Goal: Information Seeking & Learning: Check status

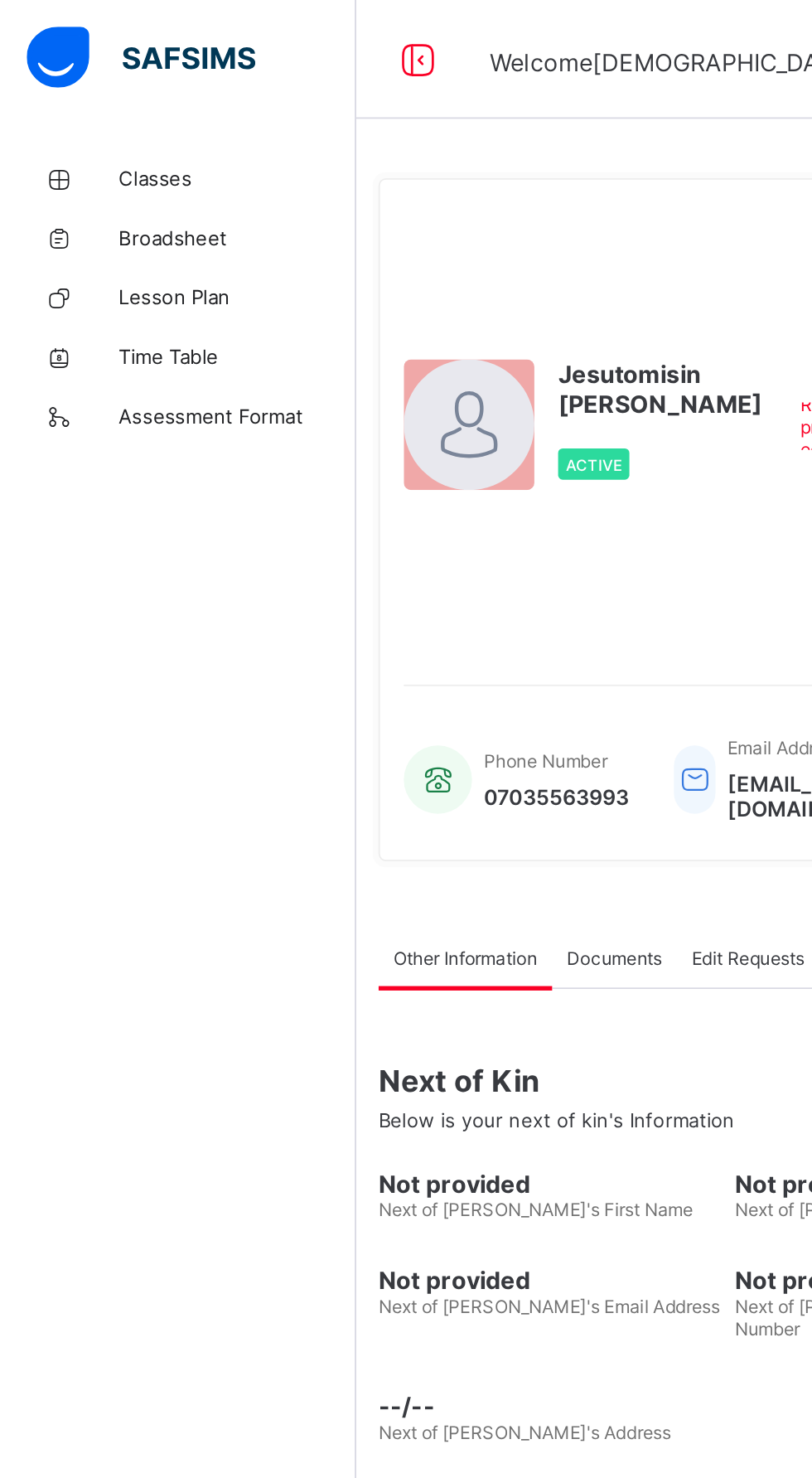
click at [78, 94] on span "Classes" at bounding box center [132, 99] width 133 height 13
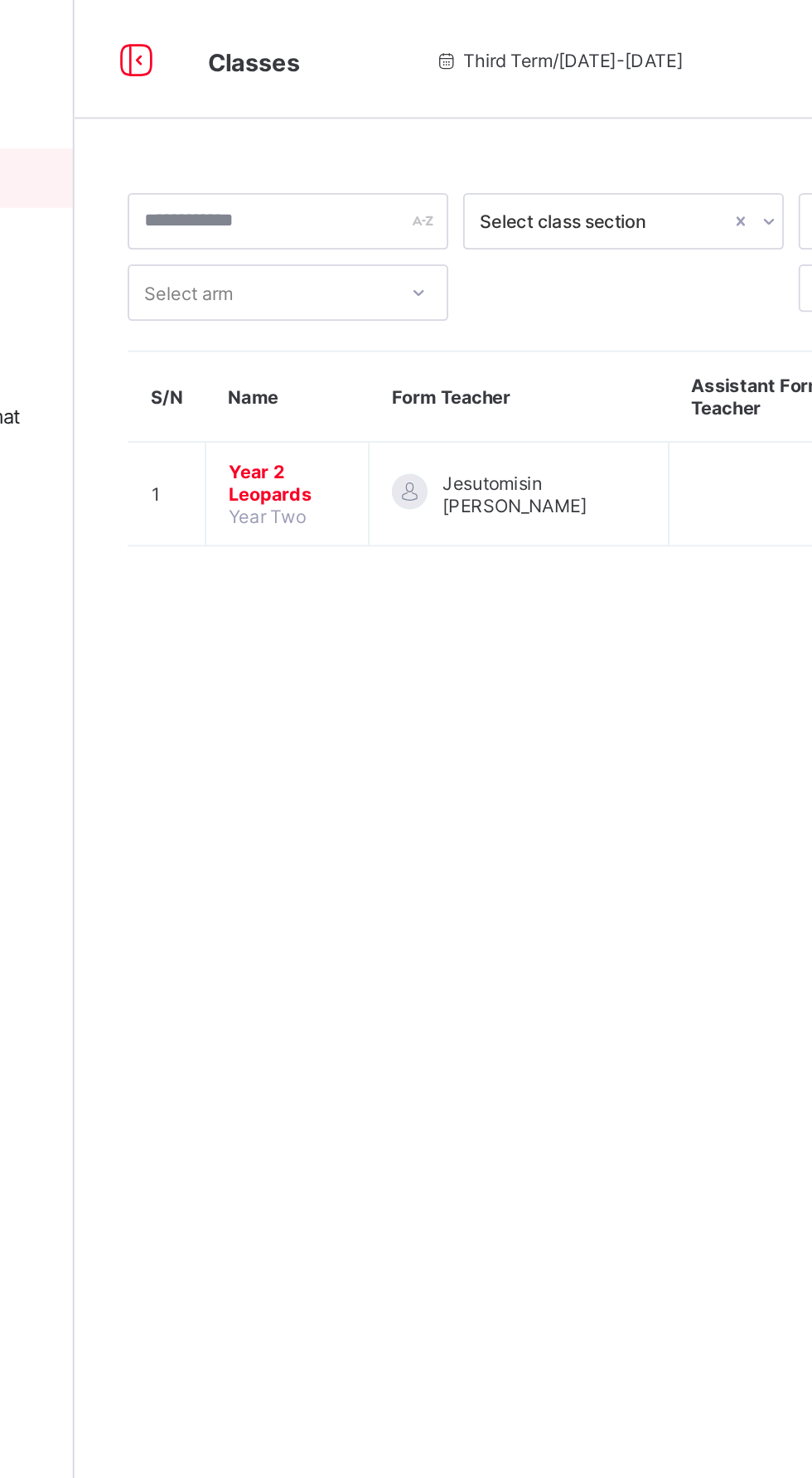
click at [317, 269] on span "Year 2 Leopards" at bounding box center [318, 270] width 65 height 25
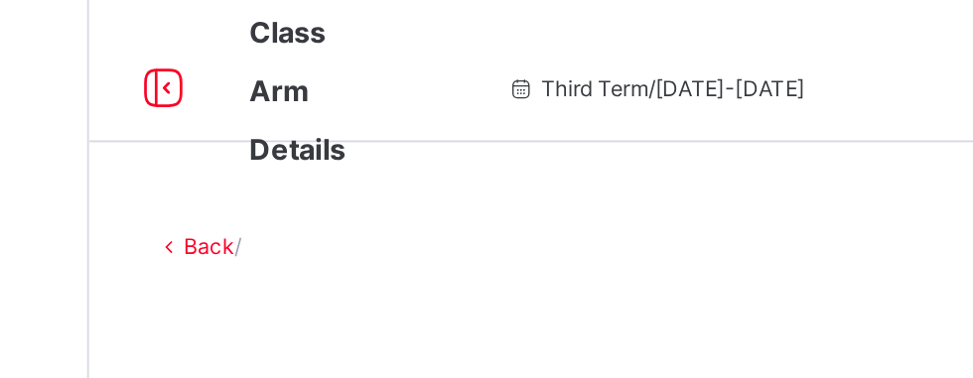
click at [357, 79] on span "Class Arm Details" at bounding box center [355, 50] width 54 height 85
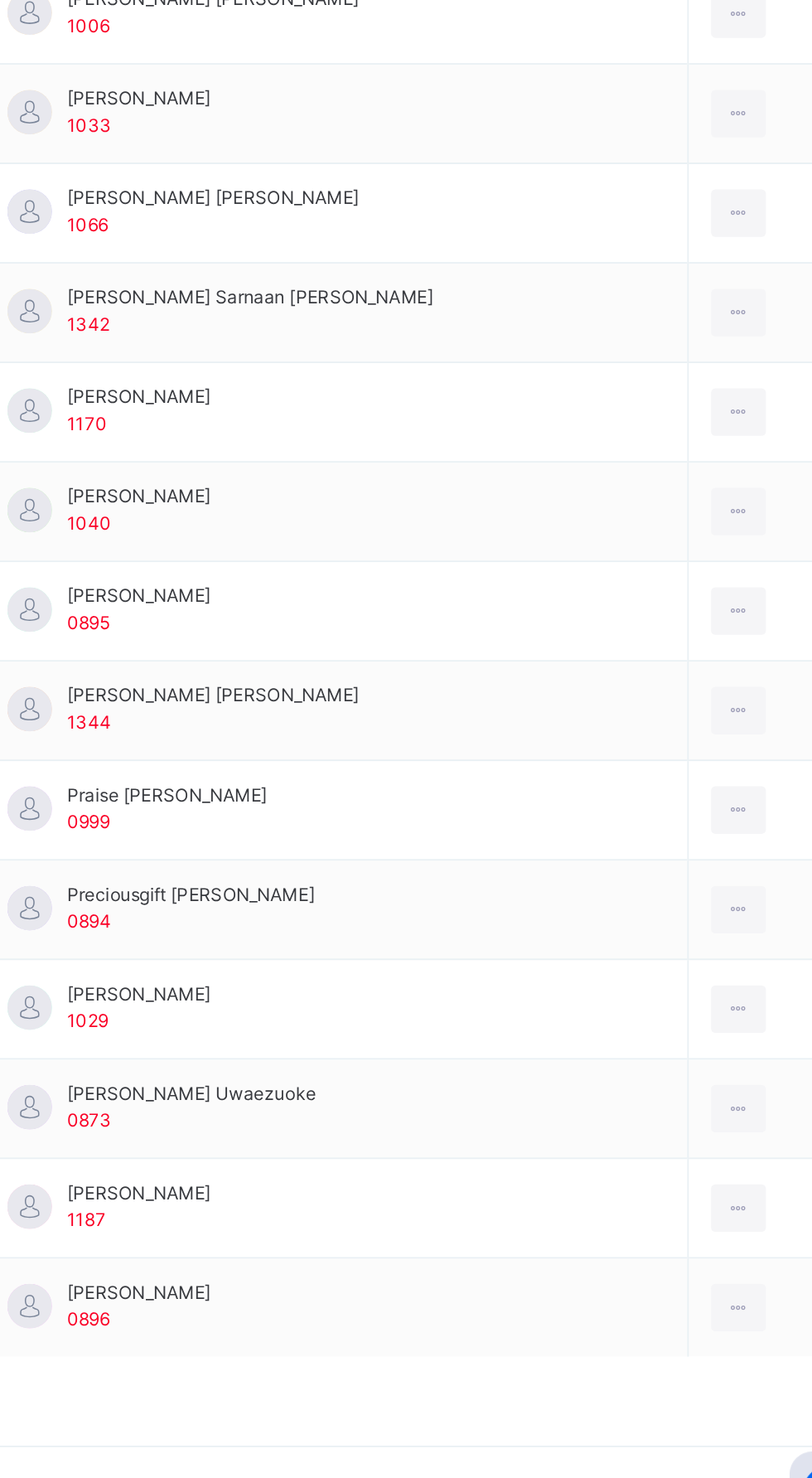
click at [505, 953] on td "Jordan Ridan Jechi 0895" at bounding box center [493, 951] width 393 height 56
click at [509, 955] on td "Jordan Ridan Jechi 0895" at bounding box center [493, 951] width 393 height 56
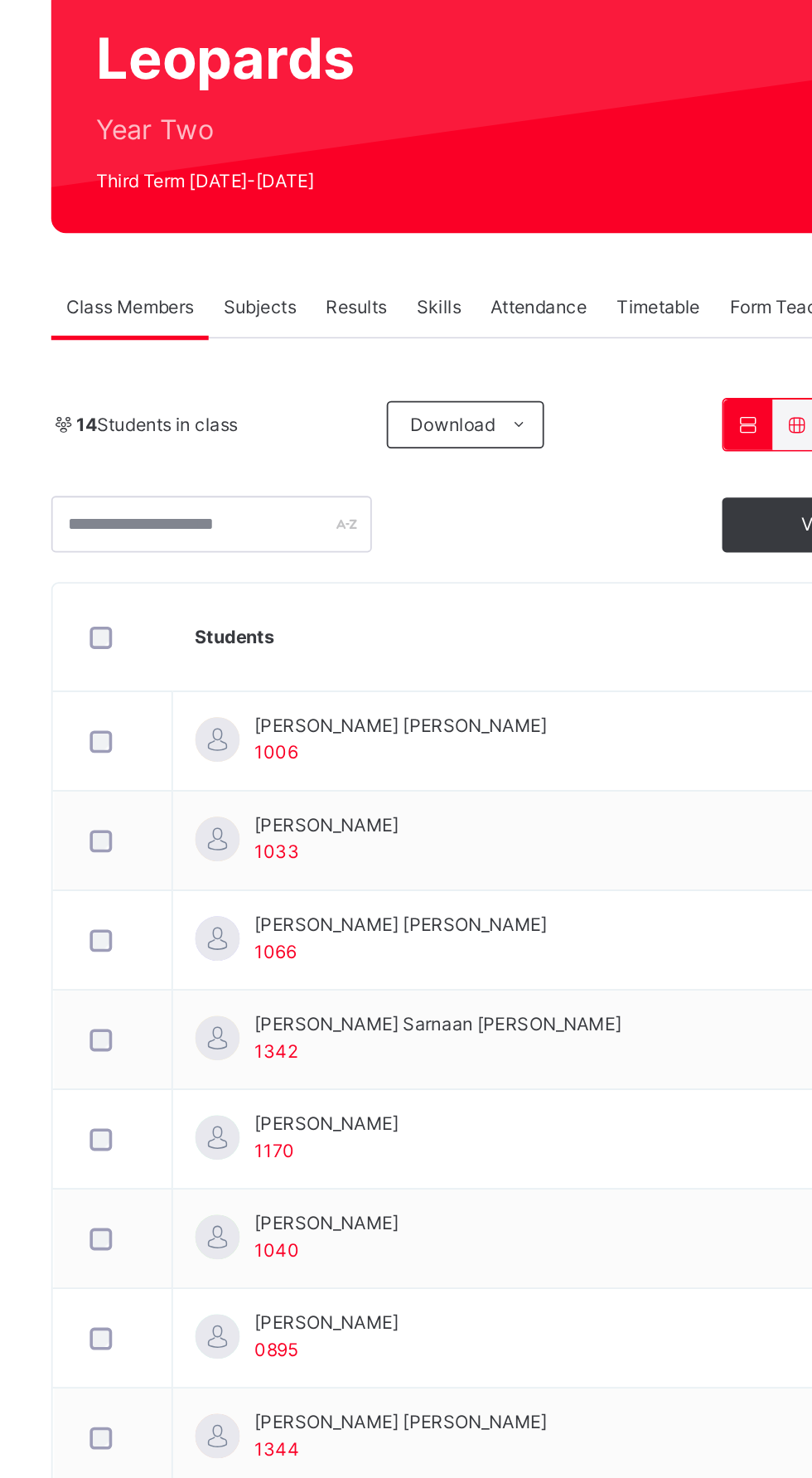
click at [394, 374] on span "Results" at bounding box center [399, 376] width 34 height 15
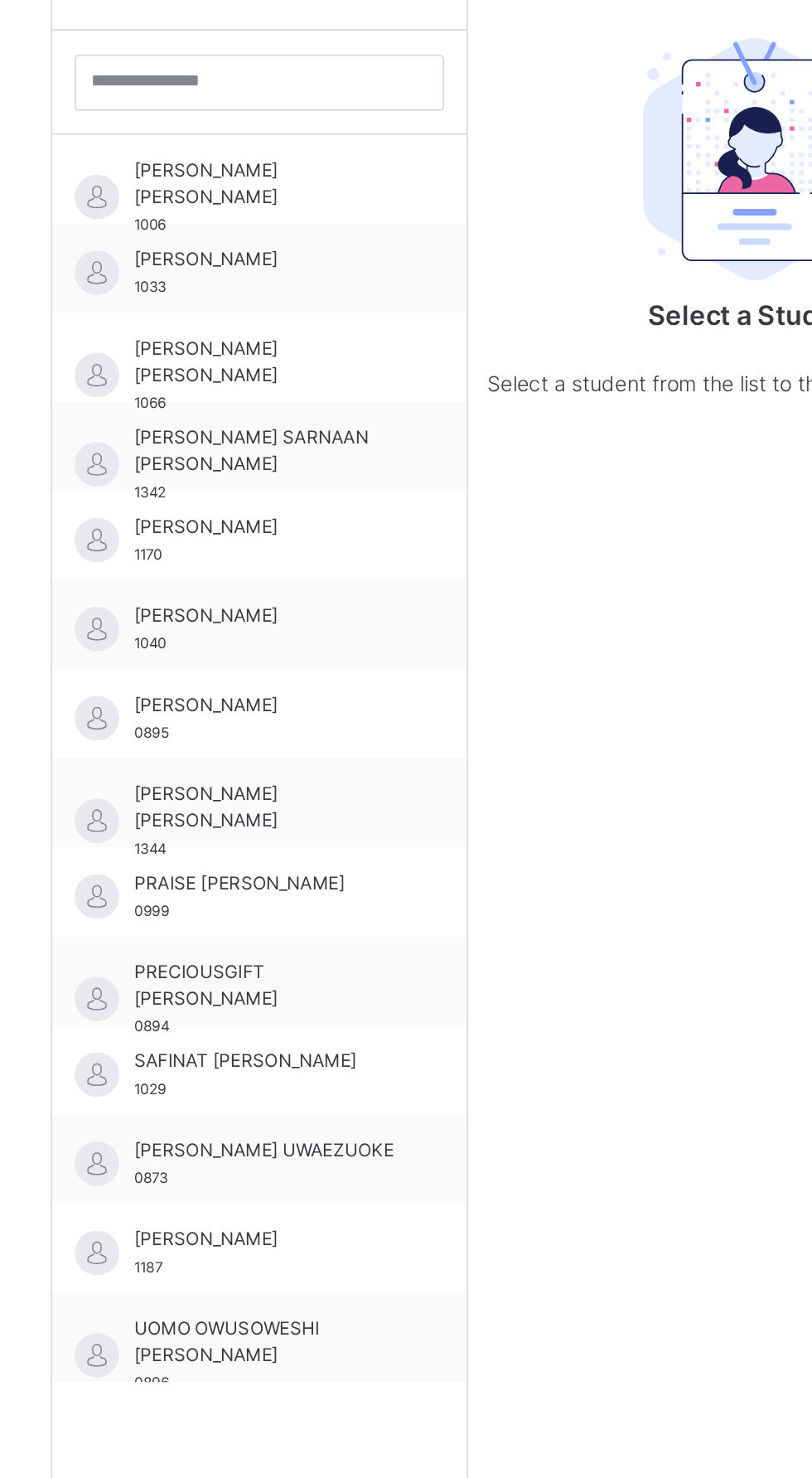
click at [361, 937] on div "JORDAN RIDAN JECHI 0895" at bounding box center [350, 929] width 149 height 30
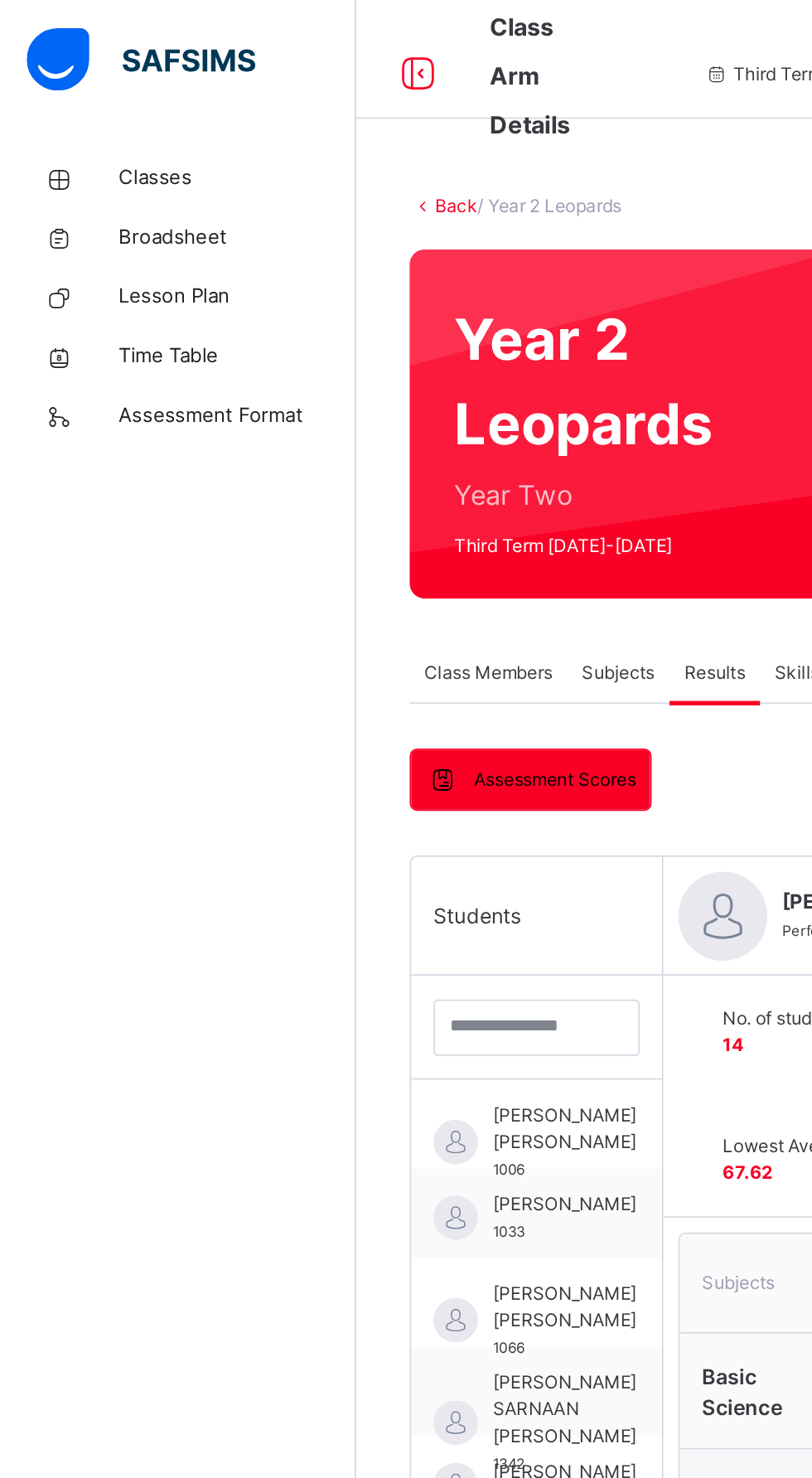
click at [89, 133] on span "Broadsheet" at bounding box center [132, 133] width 133 height 17
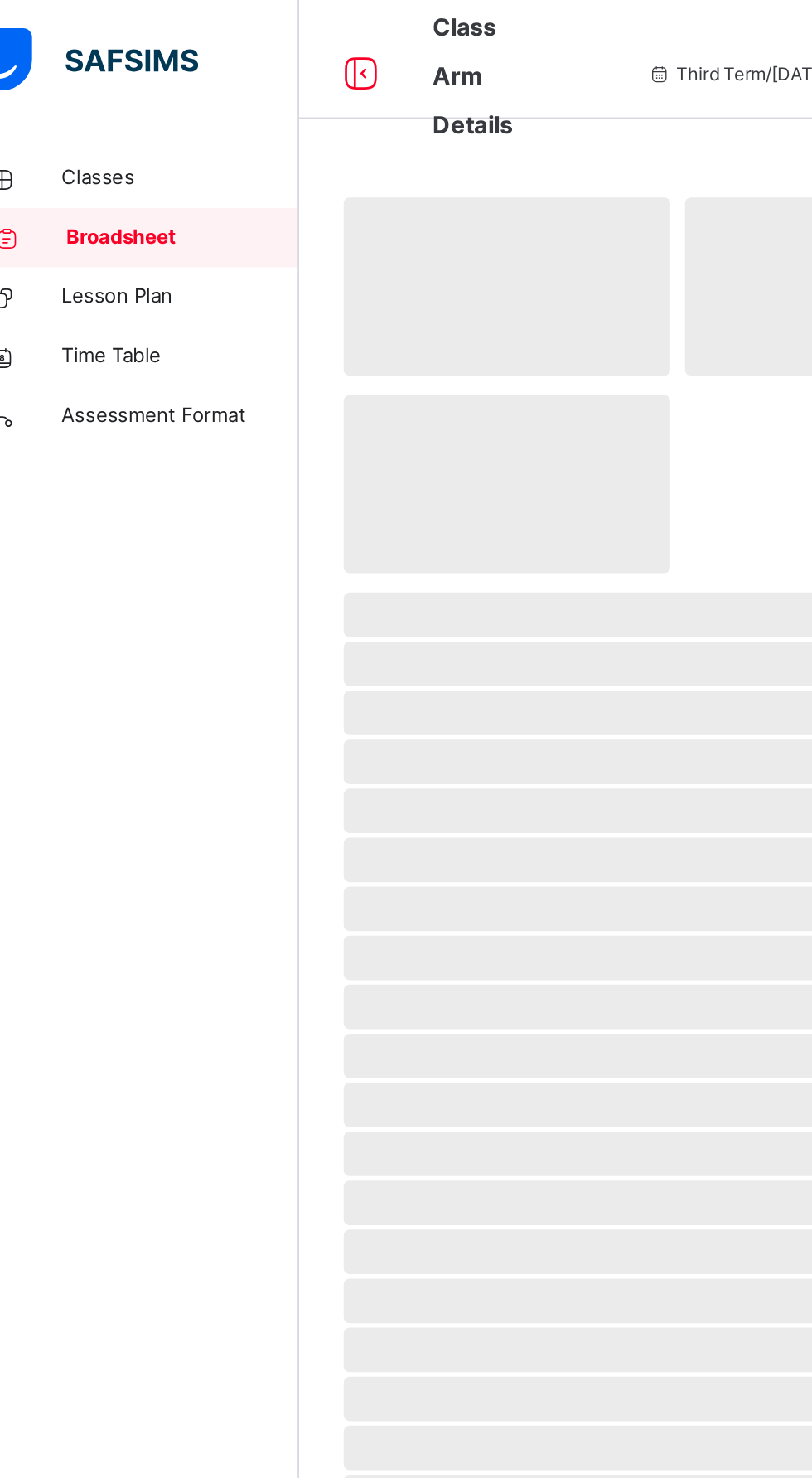
click at [164, 149] on link "Lesson Plan" at bounding box center [99, 166] width 199 height 33
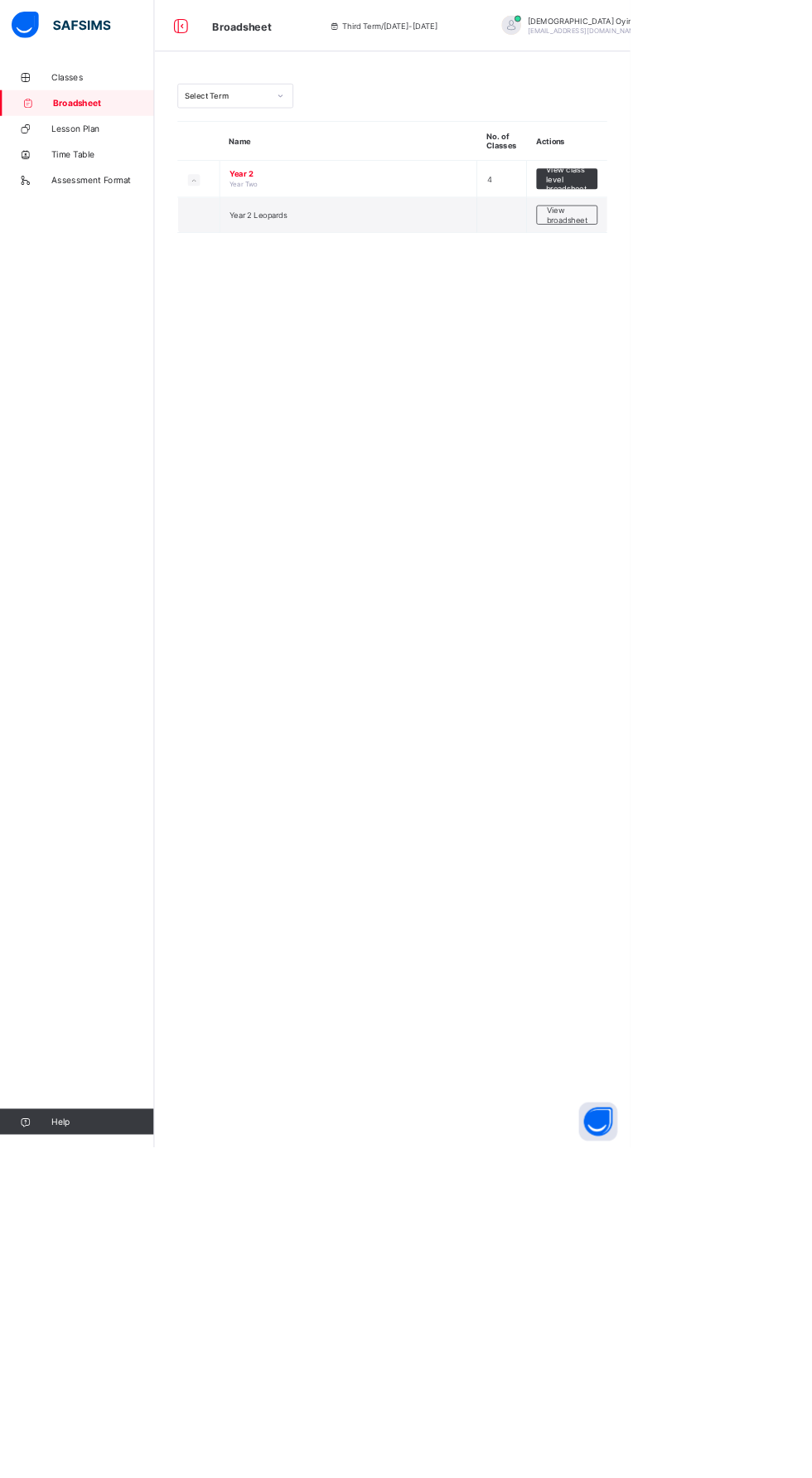
click at [395, 223] on span "Year 2" at bounding box center [449, 224] width 306 height 13
click at [754, 270] on span "View broadsheet" at bounding box center [730, 277] width 53 height 25
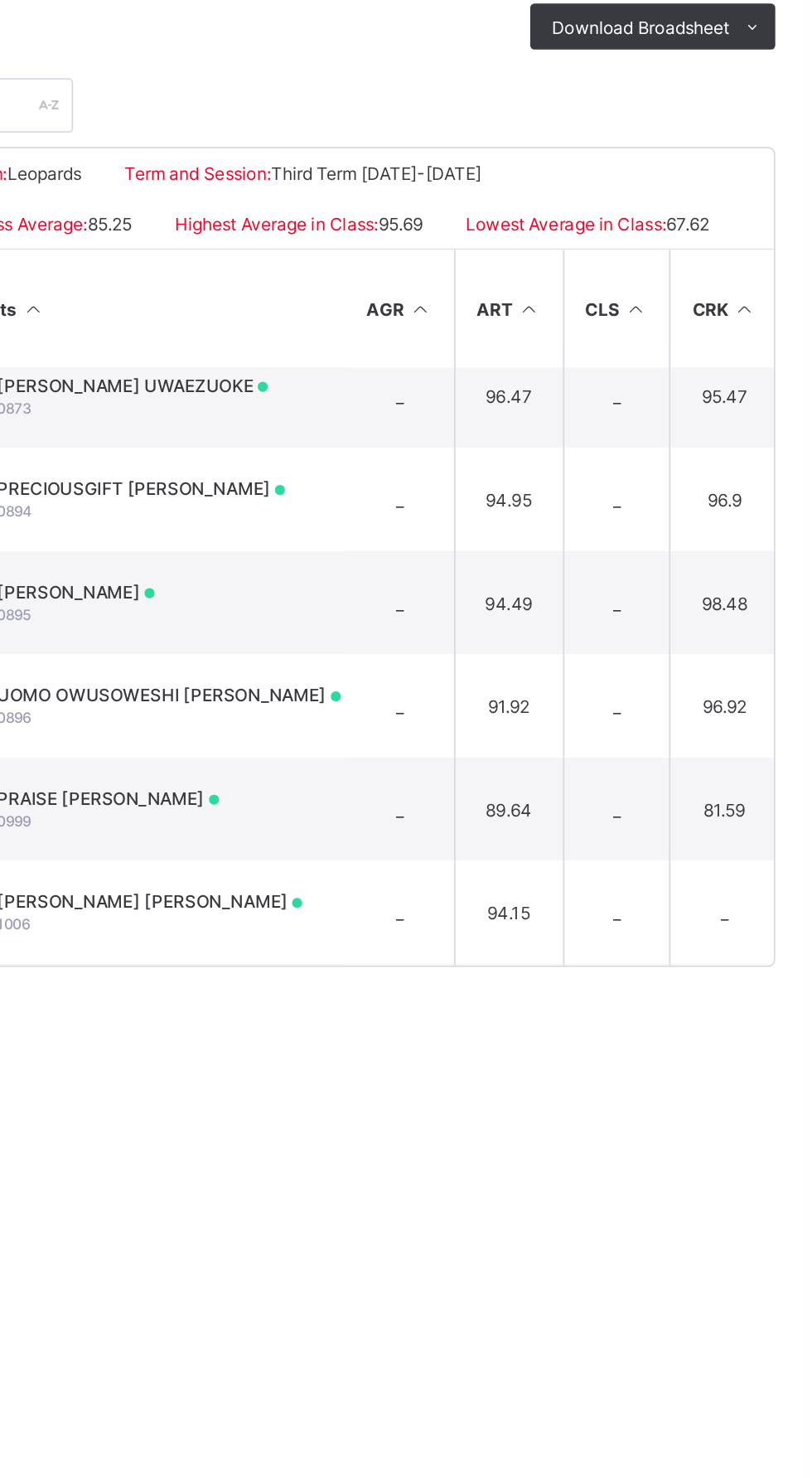
scroll to position [13, 0]
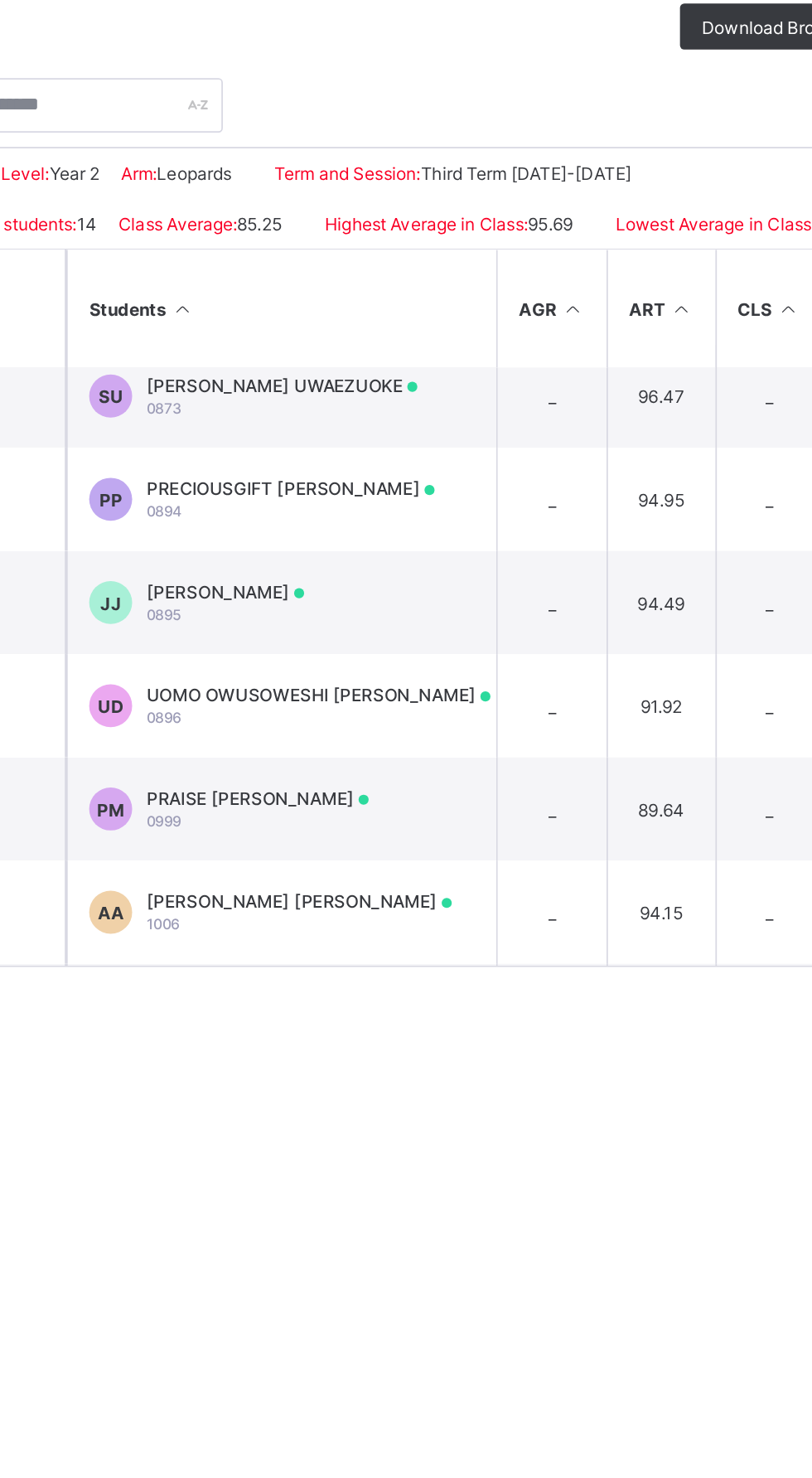
click at [543, 663] on td "JJ JORDAN RIDAN JECHI 0895" at bounding box center [424, 653] width 249 height 60
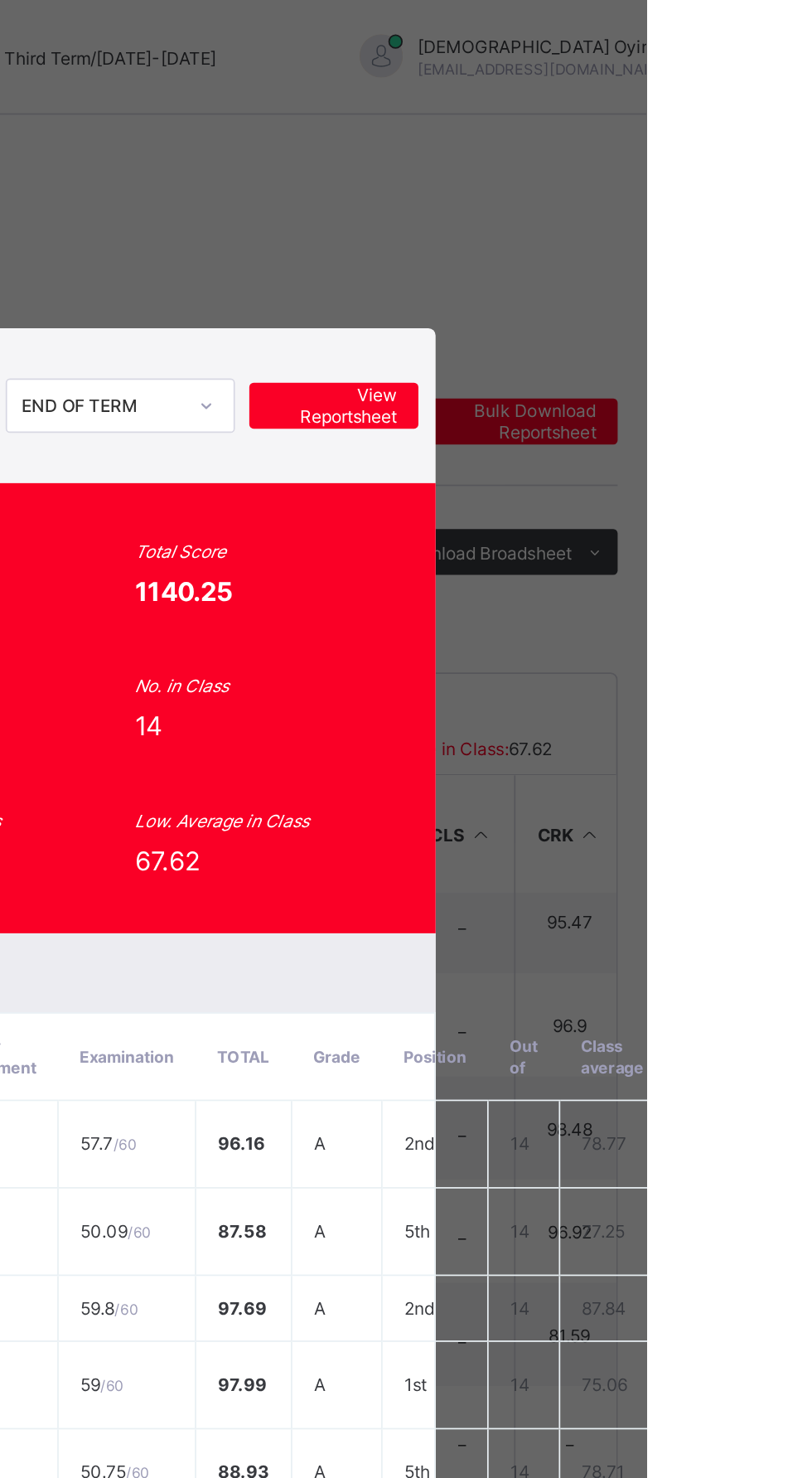
click at [668, 247] on span "View Reportsheet" at bounding box center [631, 235] width 73 height 25
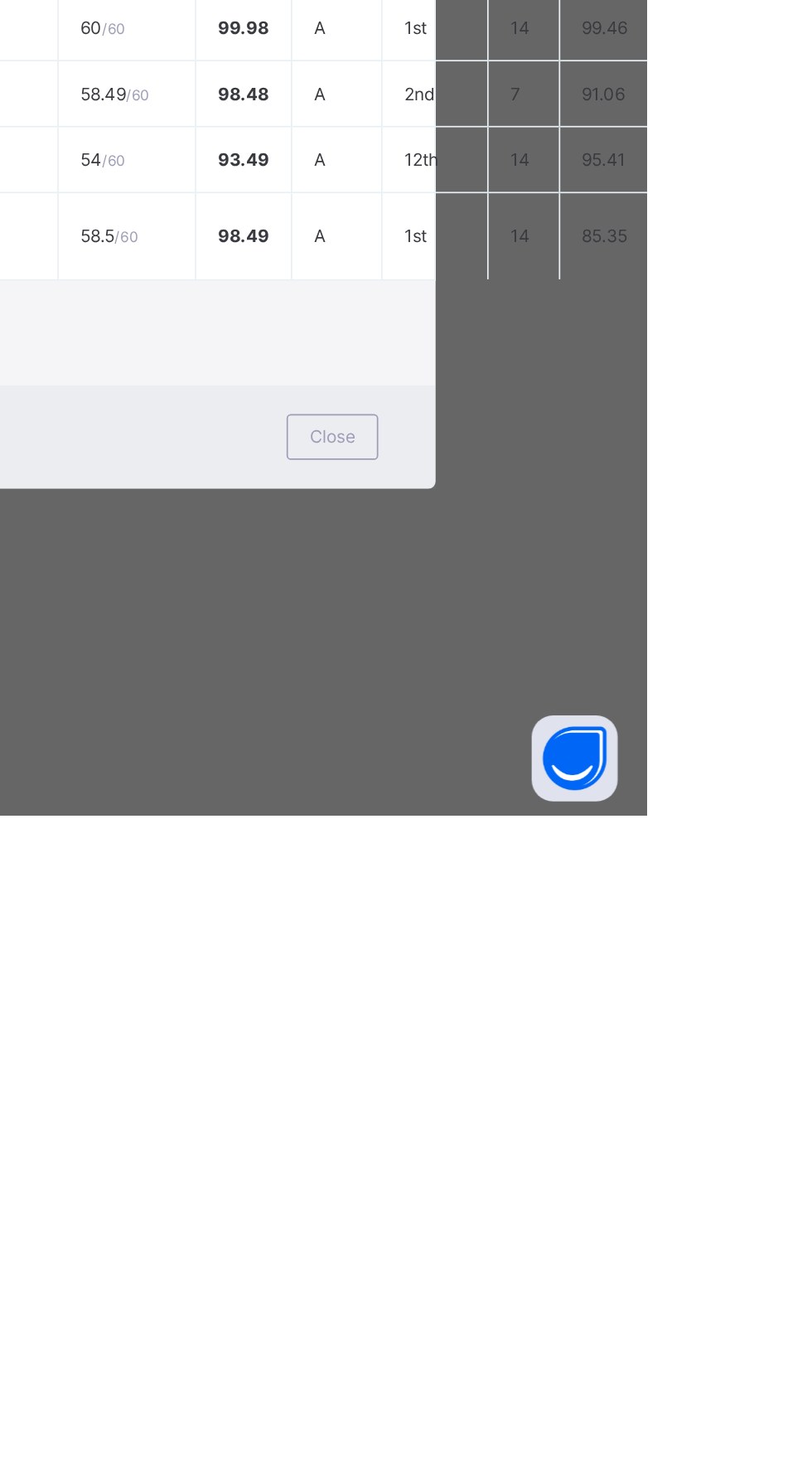
click at [644, 1265] on span "Close" at bounding box center [631, 1259] width 27 height 13
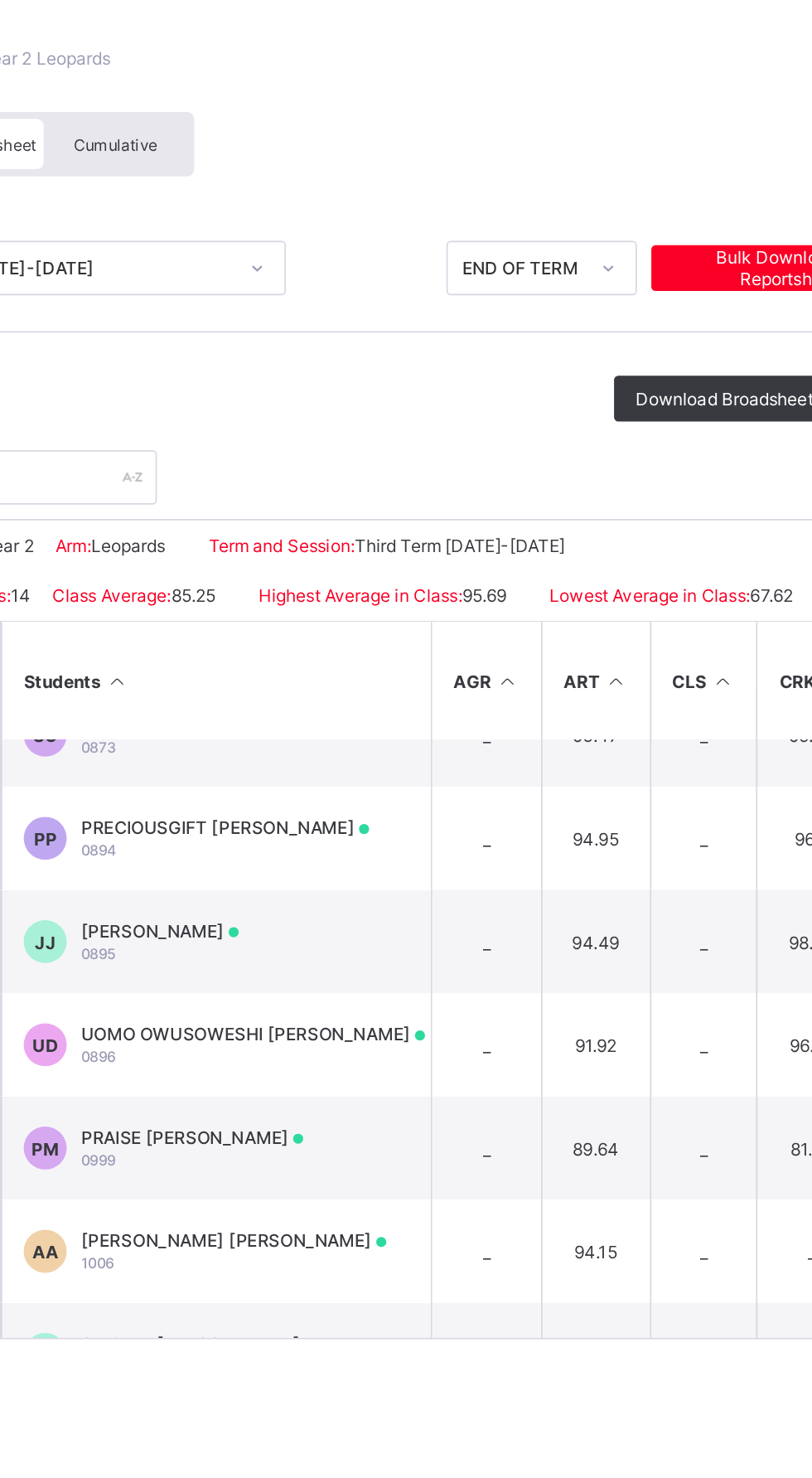
scroll to position [22, 0]
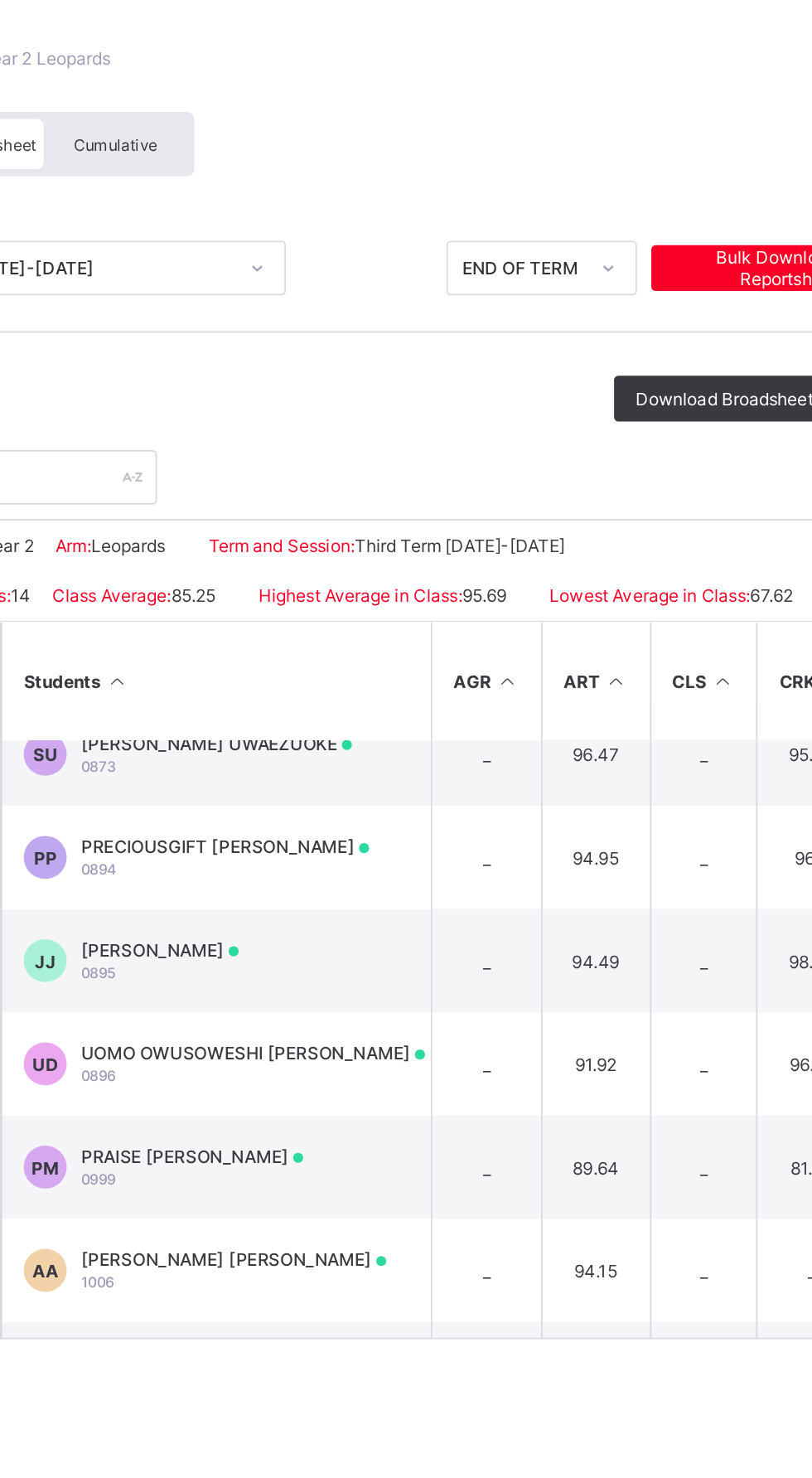
click at [574, 642] on td "_" at bounding box center [580, 644] width 63 height 60
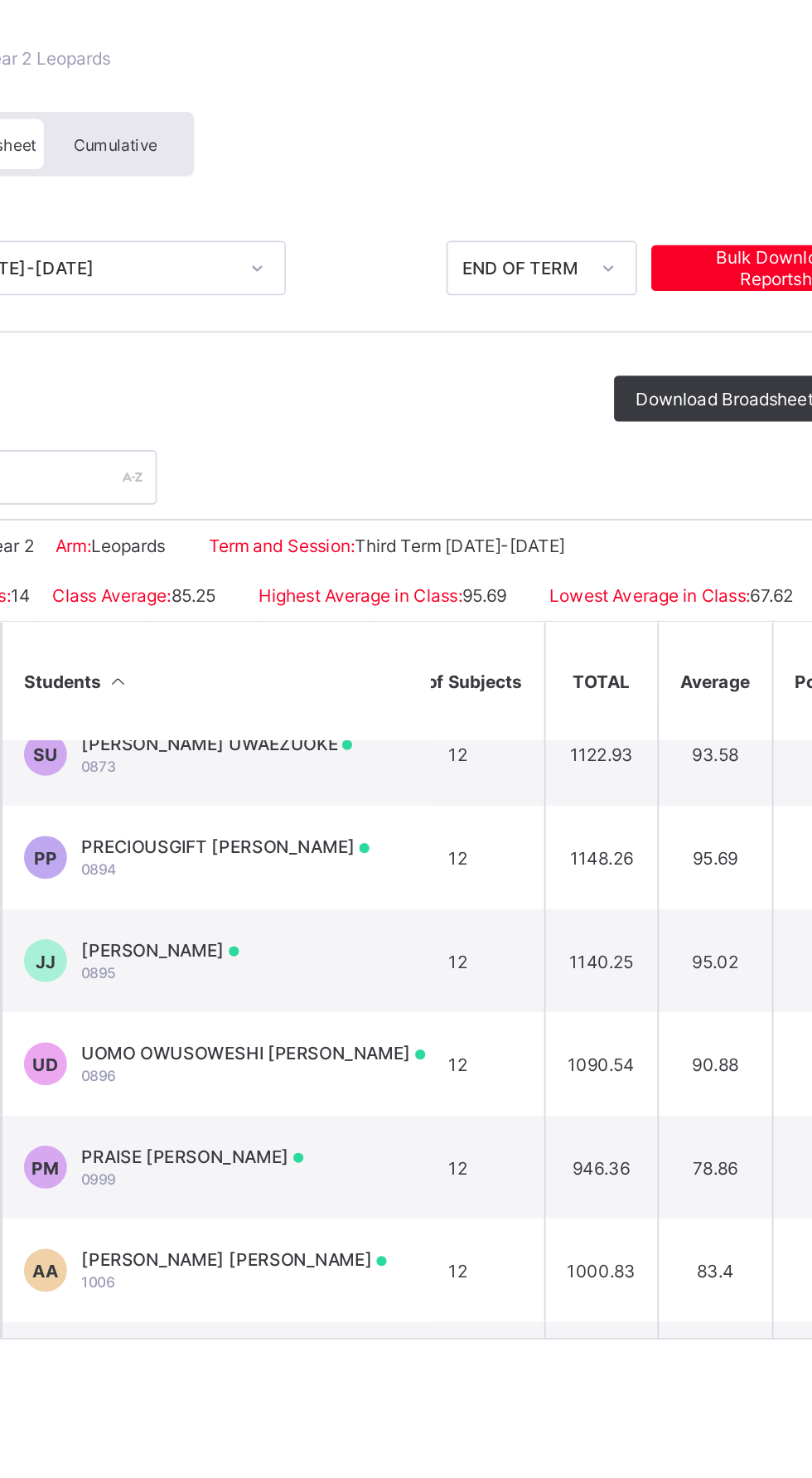
scroll to position [22, 1290]
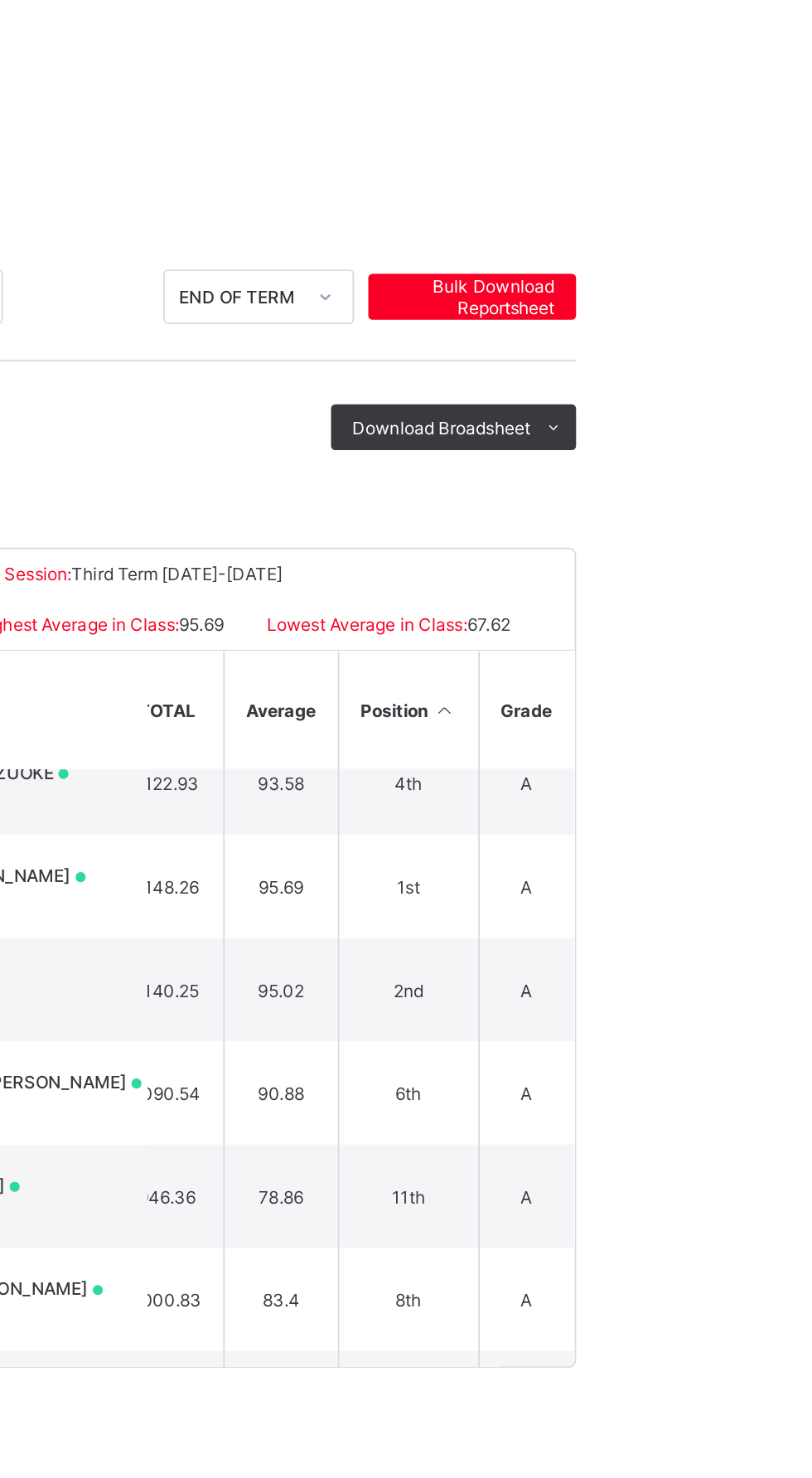
click at [640, 653] on td "95.02" at bounding box center [624, 644] width 66 height 60
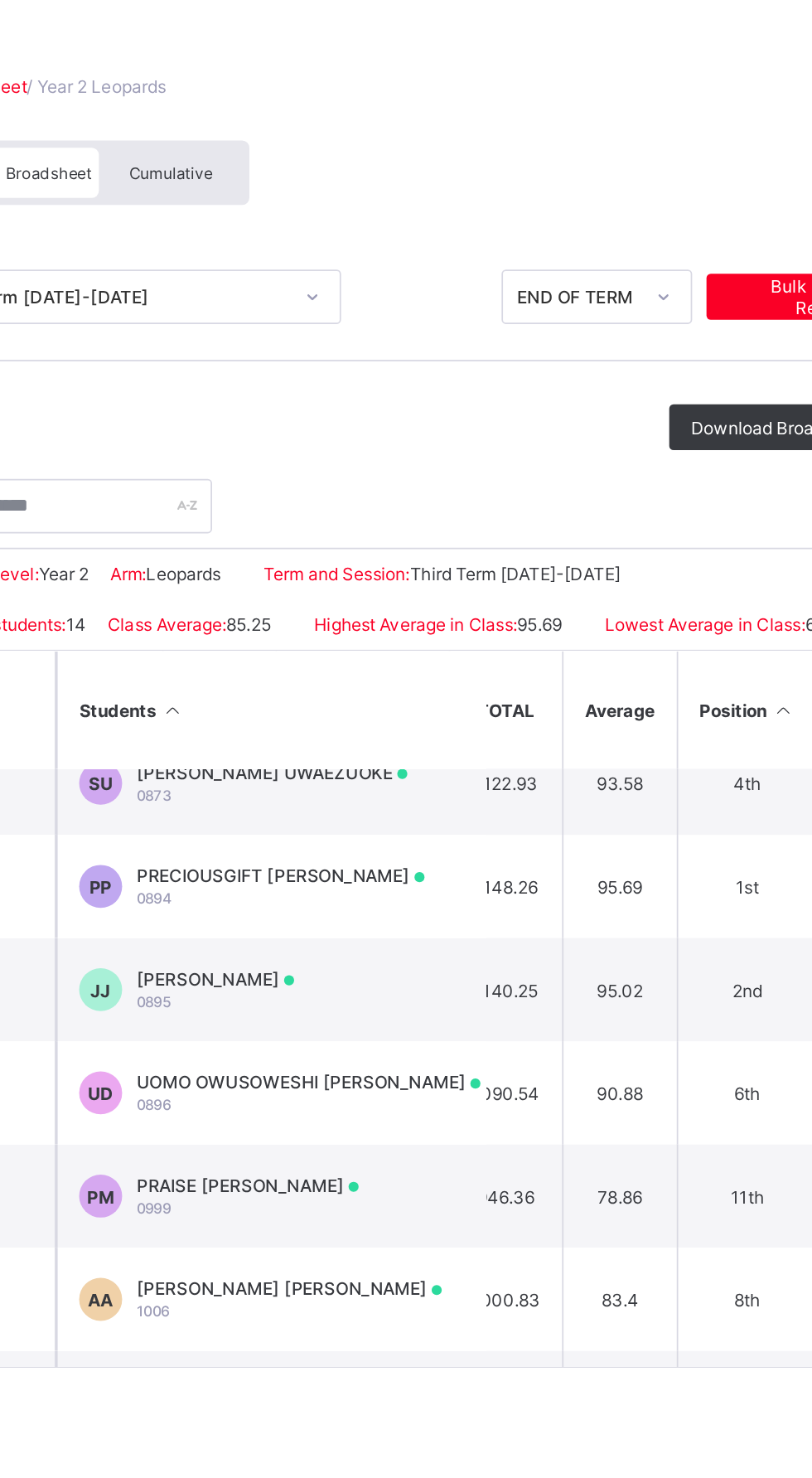
click at [399, 655] on div "JORDAN RIDAN JECHI 0895" at bounding box center [391, 644] width 91 height 25
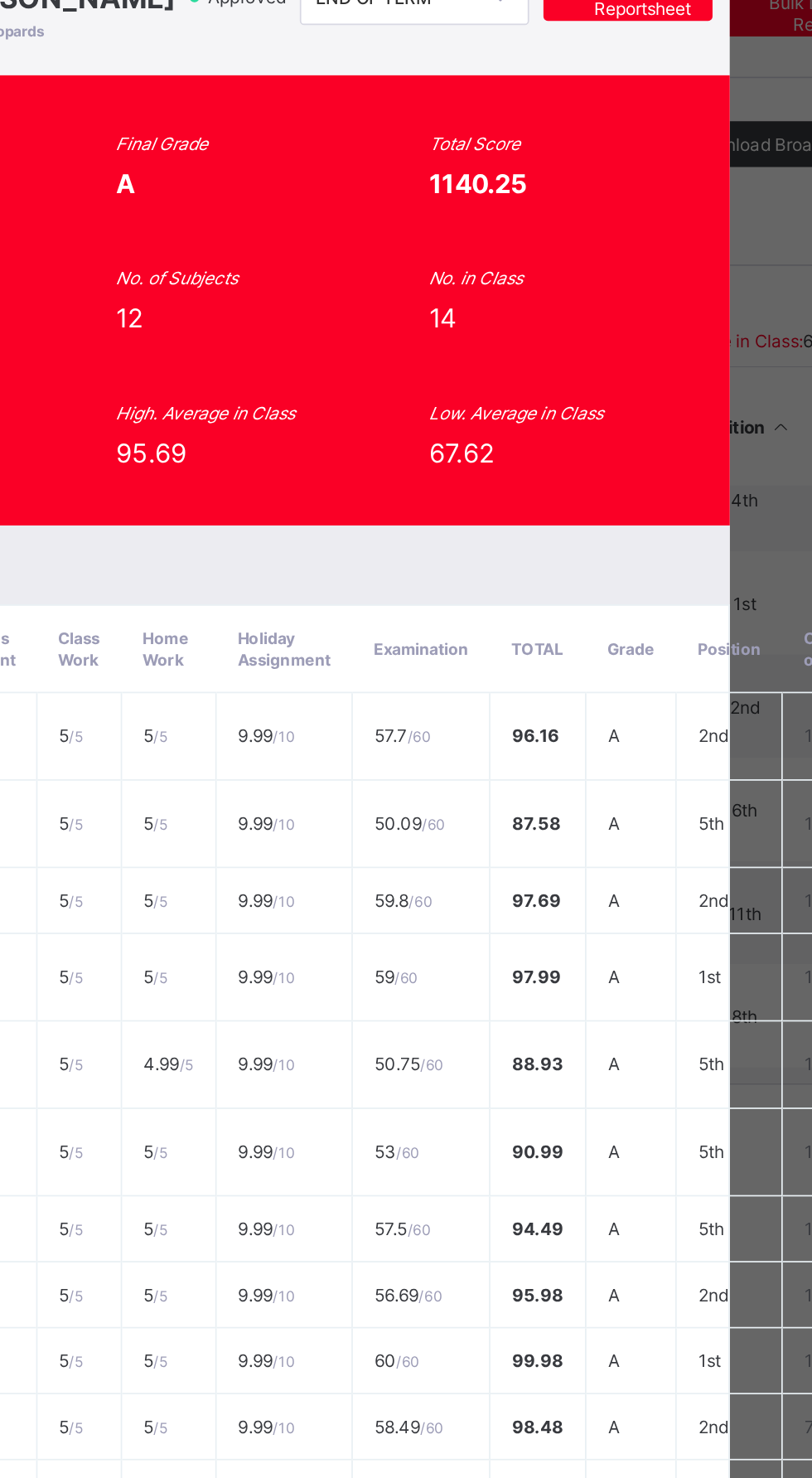
scroll to position [0, 0]
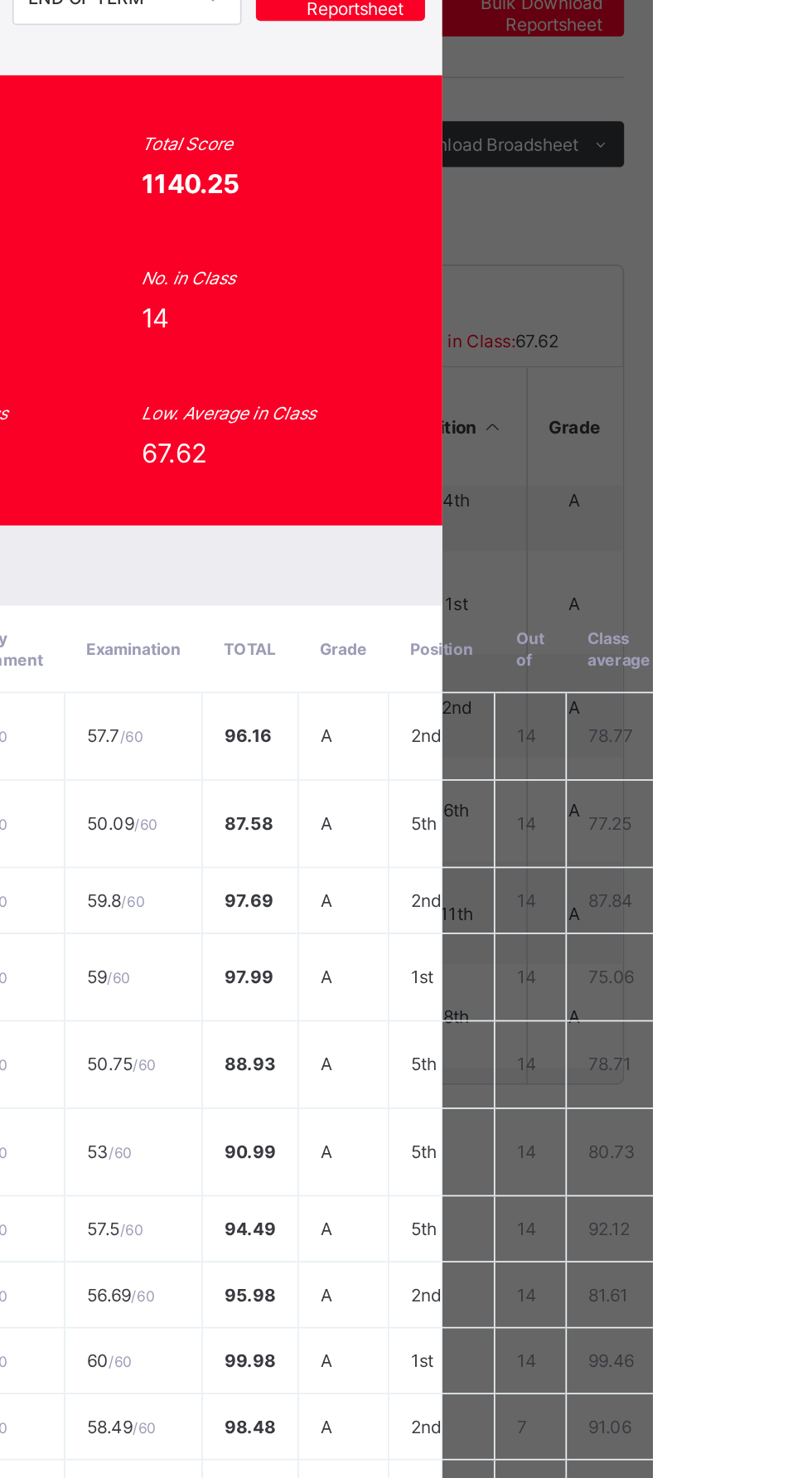
click at [668, 247] on span "View Reportsheet" at bounding box center [631, 235] width 73 height 25
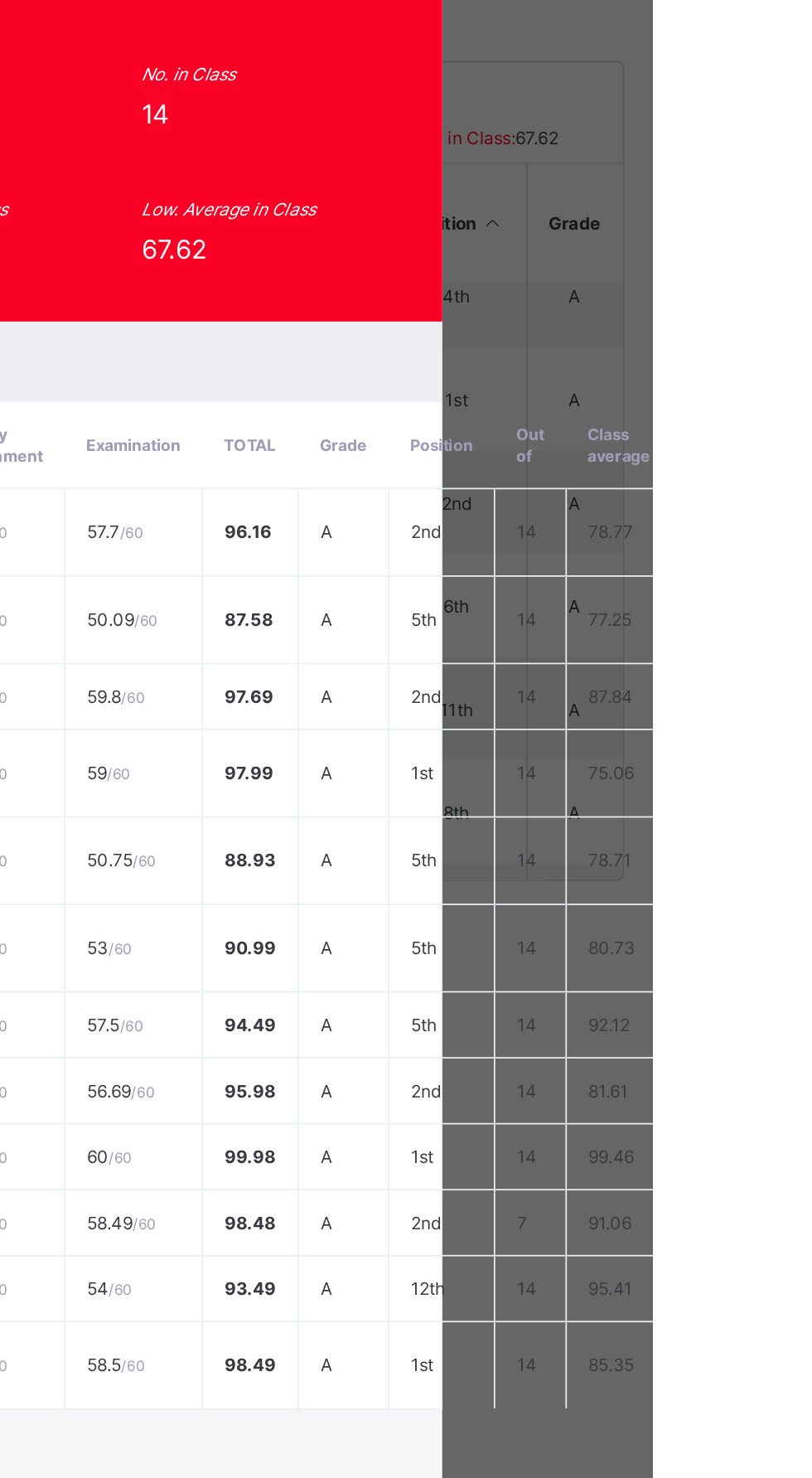
click at [668, 247] on span "View Reportsheet" at bounding box center [631, 235] width 73 height 25
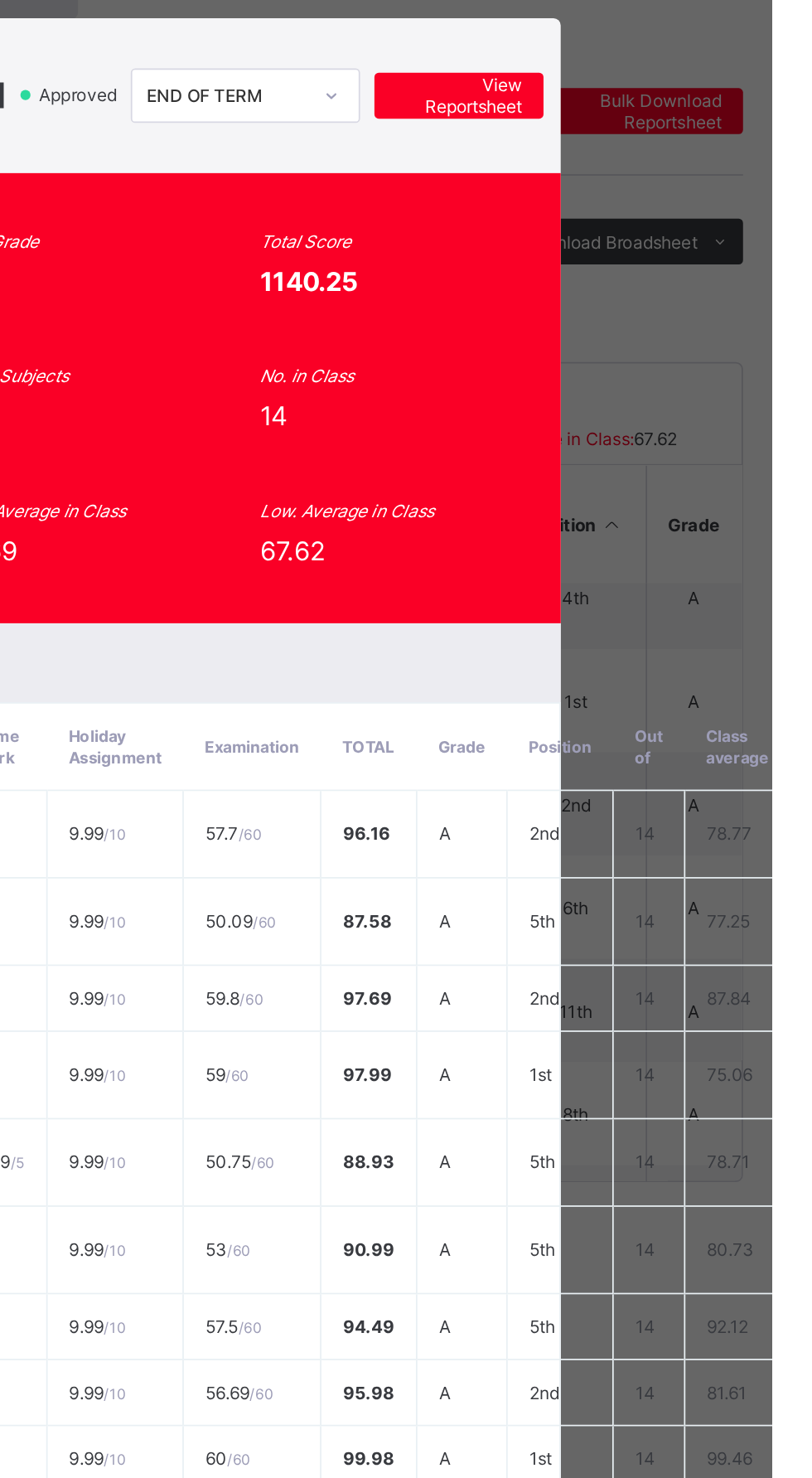
click at [668, 247] on span "View Reportsheet" at bounding box center [631, 235] width 73 height 25
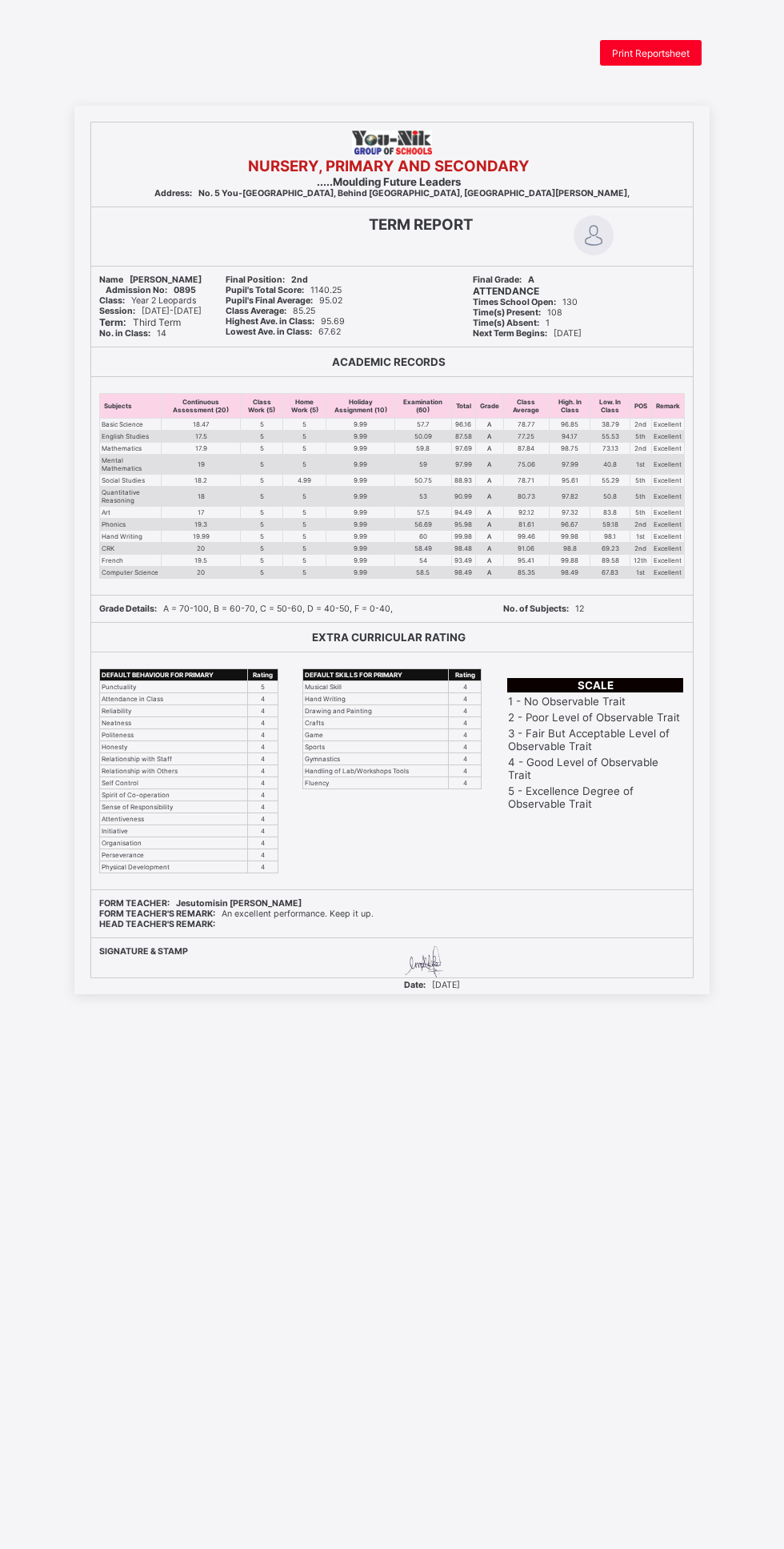
click at [666, 54] on span "Print Reportsheet" at bounding box center [651, 53] width 77 height 12
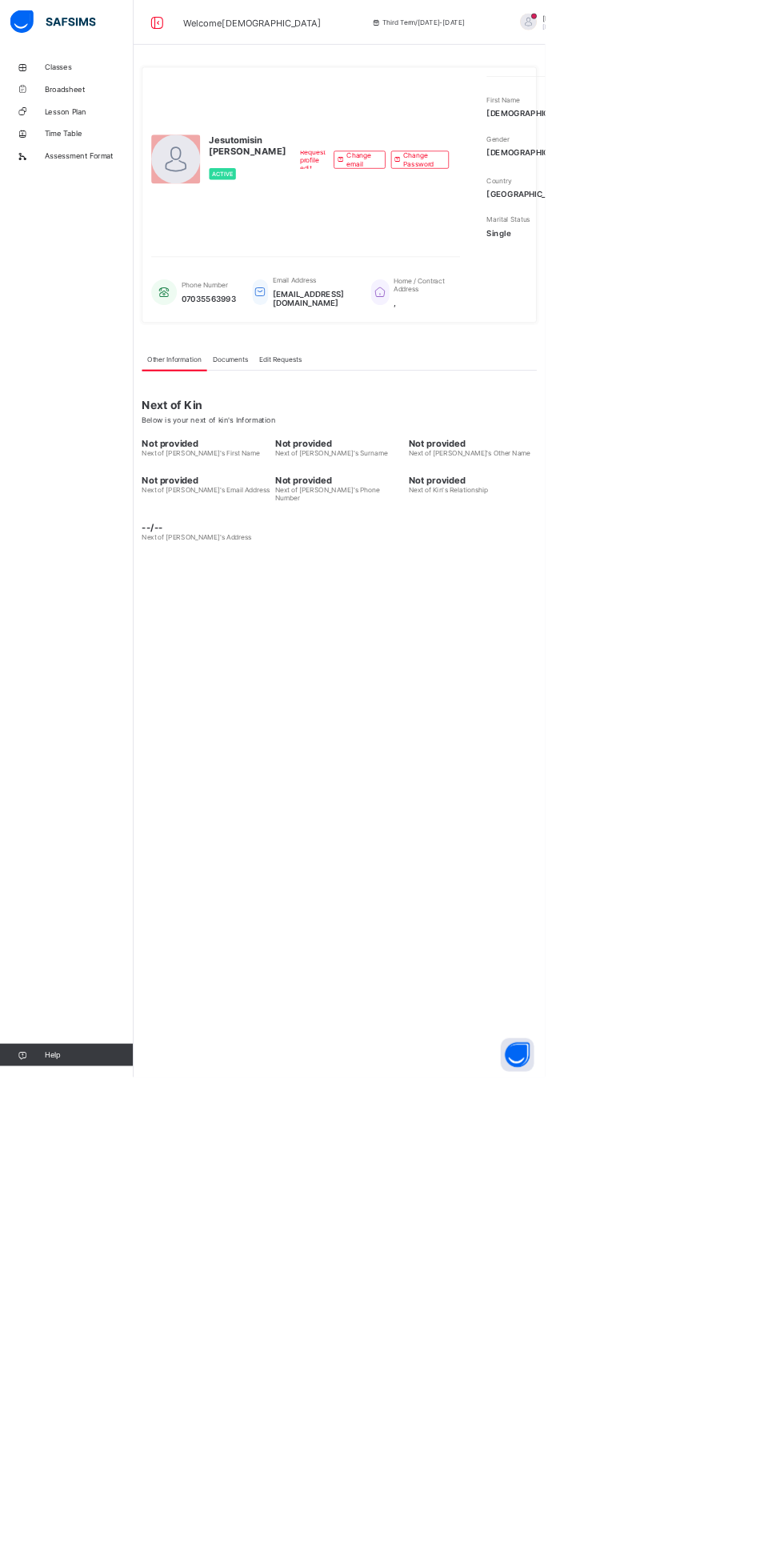
click at [79, 147] on link "Lesson Plan" at bounding box center [96, 160] width 192 height 32
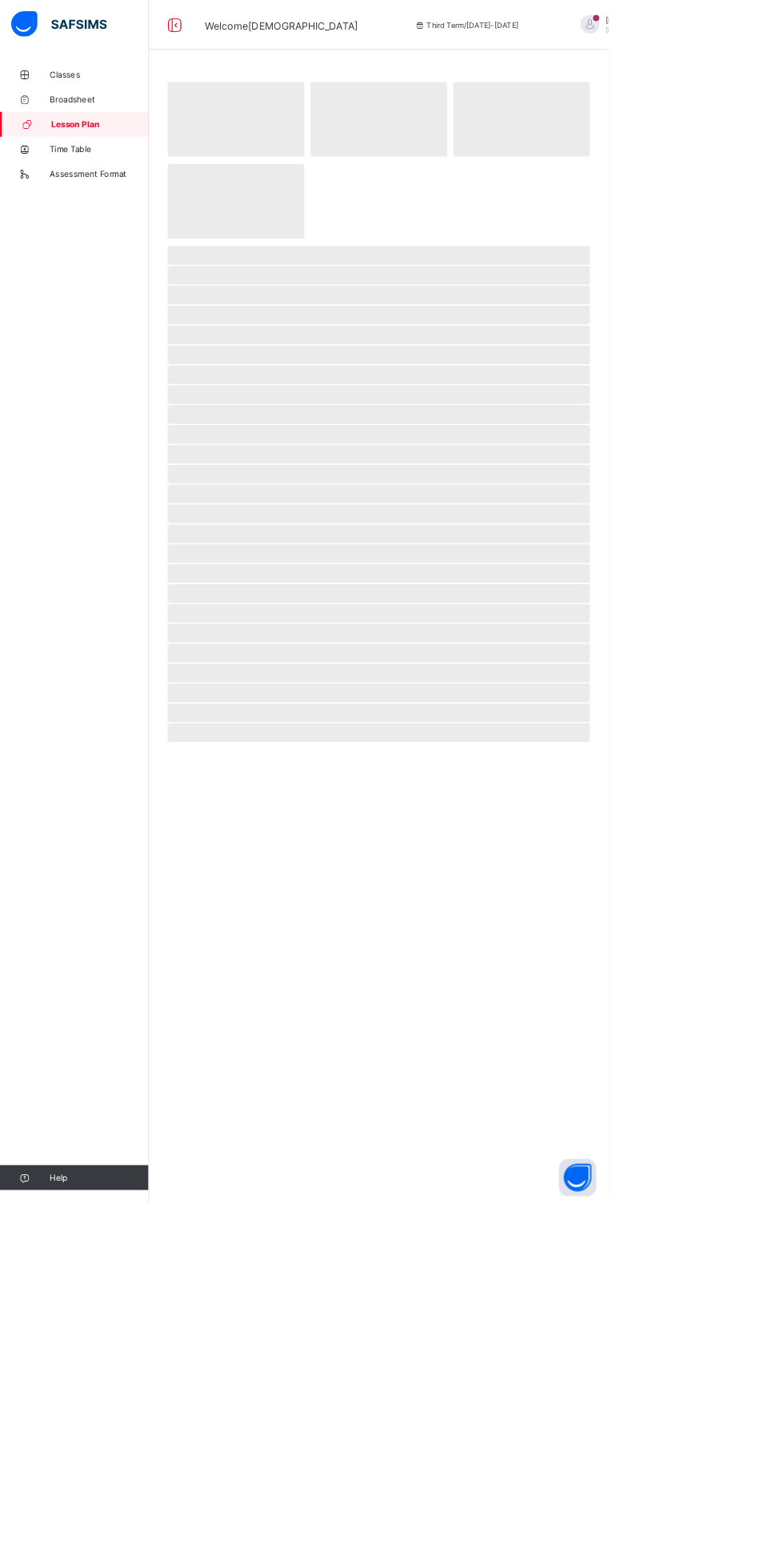
click at [101, 126] on span "Broadsheet" at bounding box center [127, 128] width 128 height 13
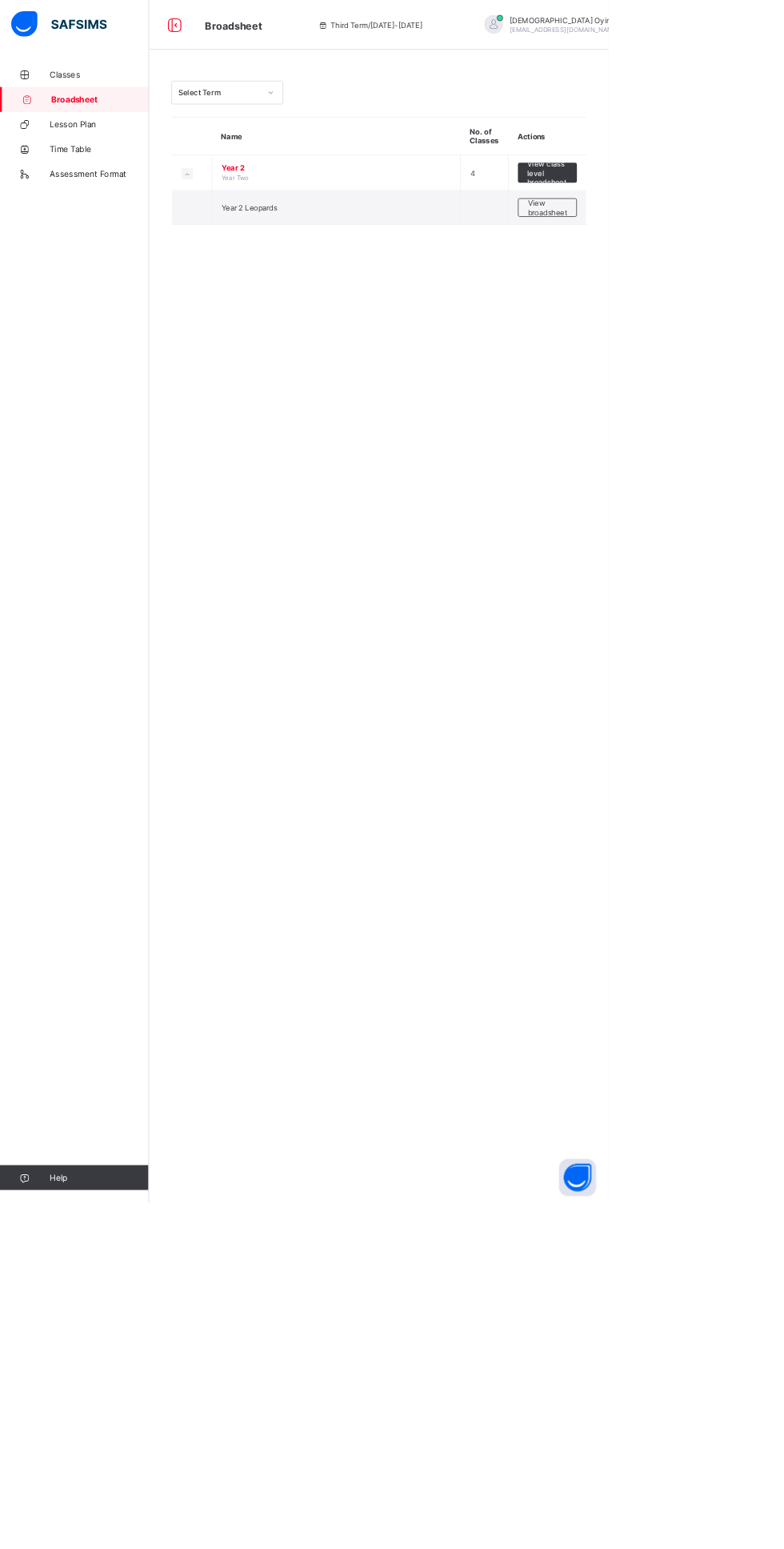
click at [728, 266] on span "View broadsheet" at bounding box center [705, 268] width 51 height 24
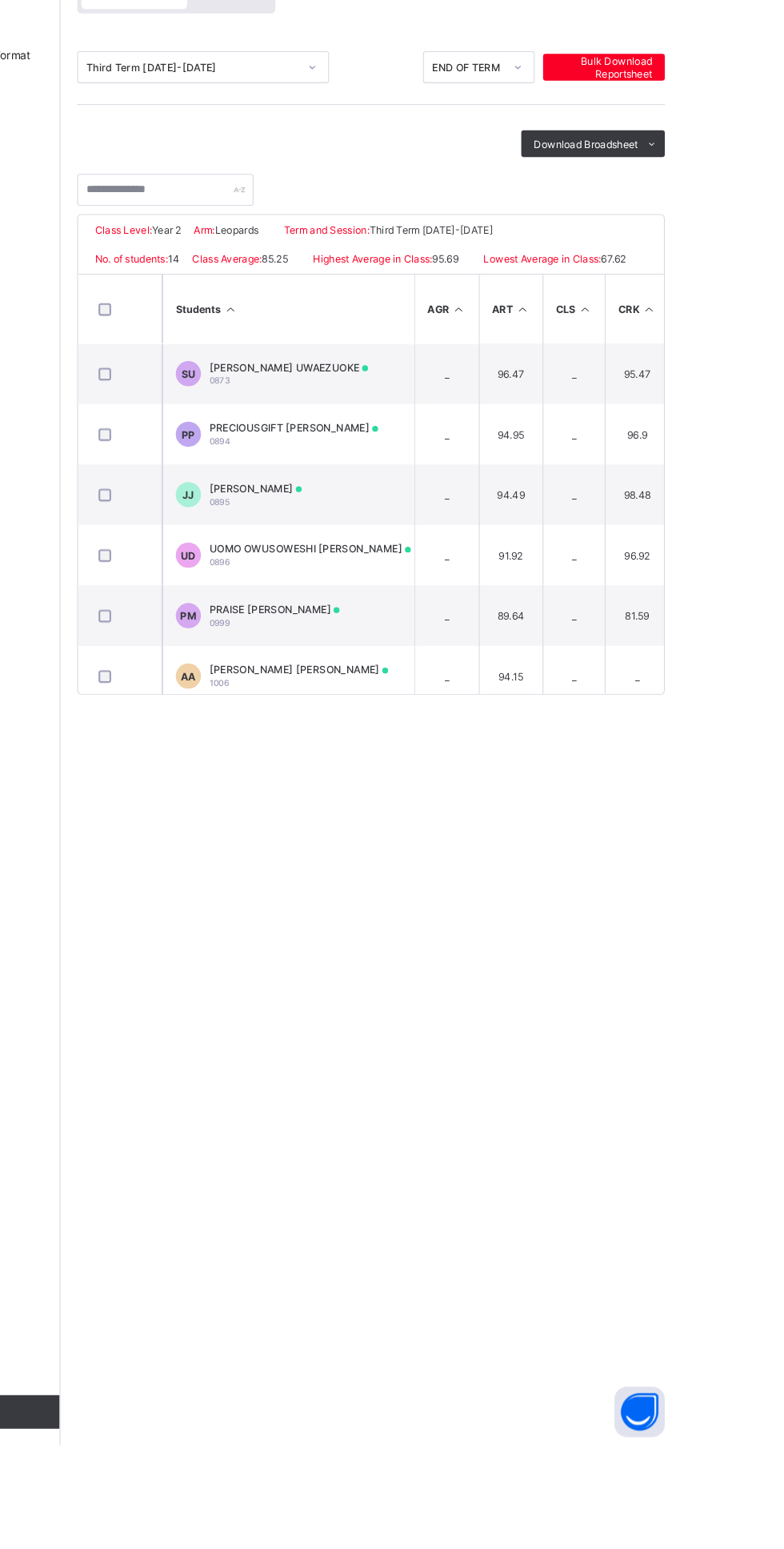
scroll to position [3, 2]
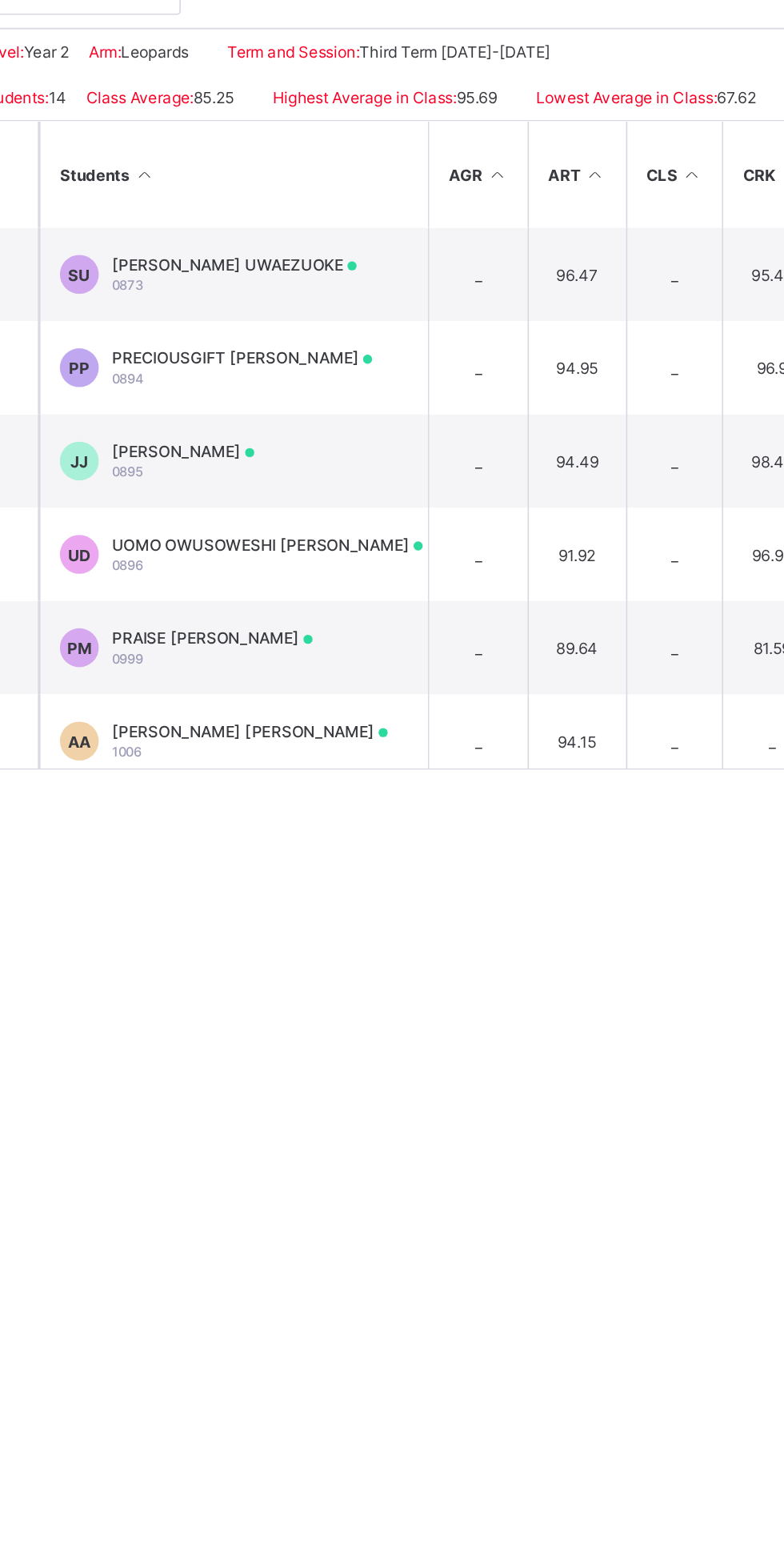
click at [483, 646] on td "JJ JORDAN RIDAN JECHI 0895" at bounding box center [409, 643] width 240 height 58
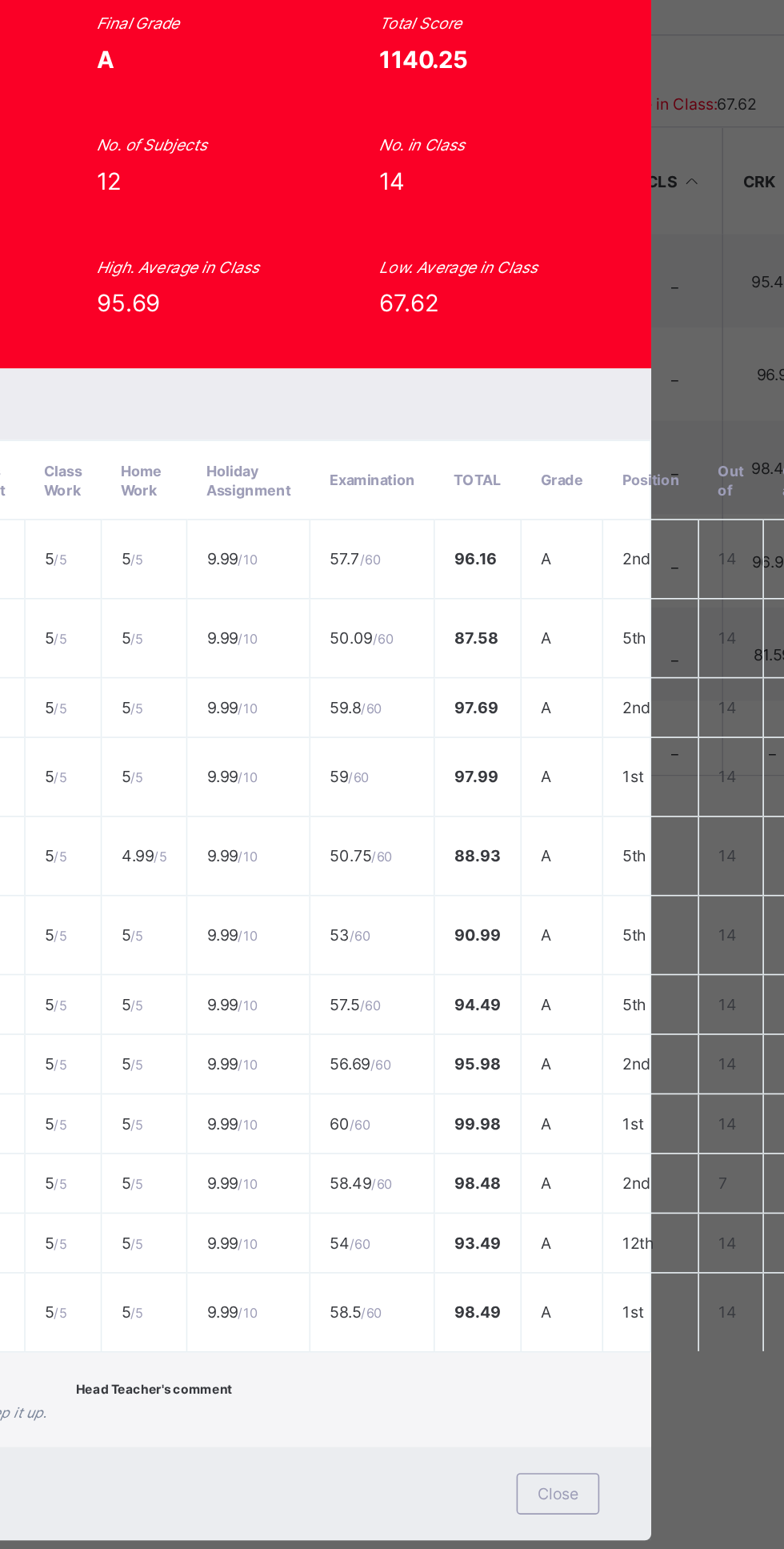
click at [645, 299] on span "View Reportsheet" at bounding box center [609, 288] width 70 height 24
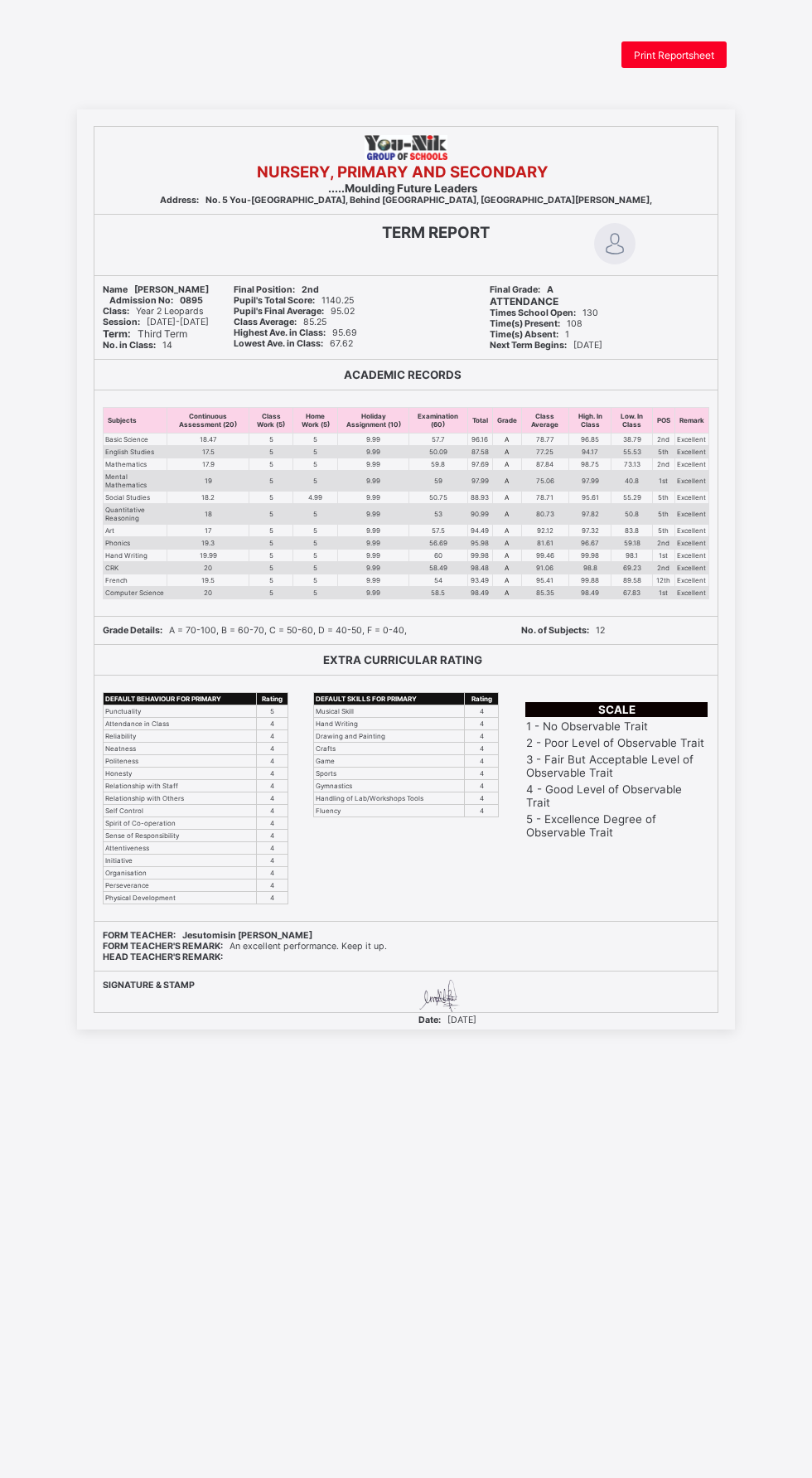
click at [696, 43] on div "Print Reportsheet" at bounding box center [674, 55] width 105 height 27
click at [684, 49] on span "Print Reportsheet" at bounding box center [674, 55] width 80 height 13
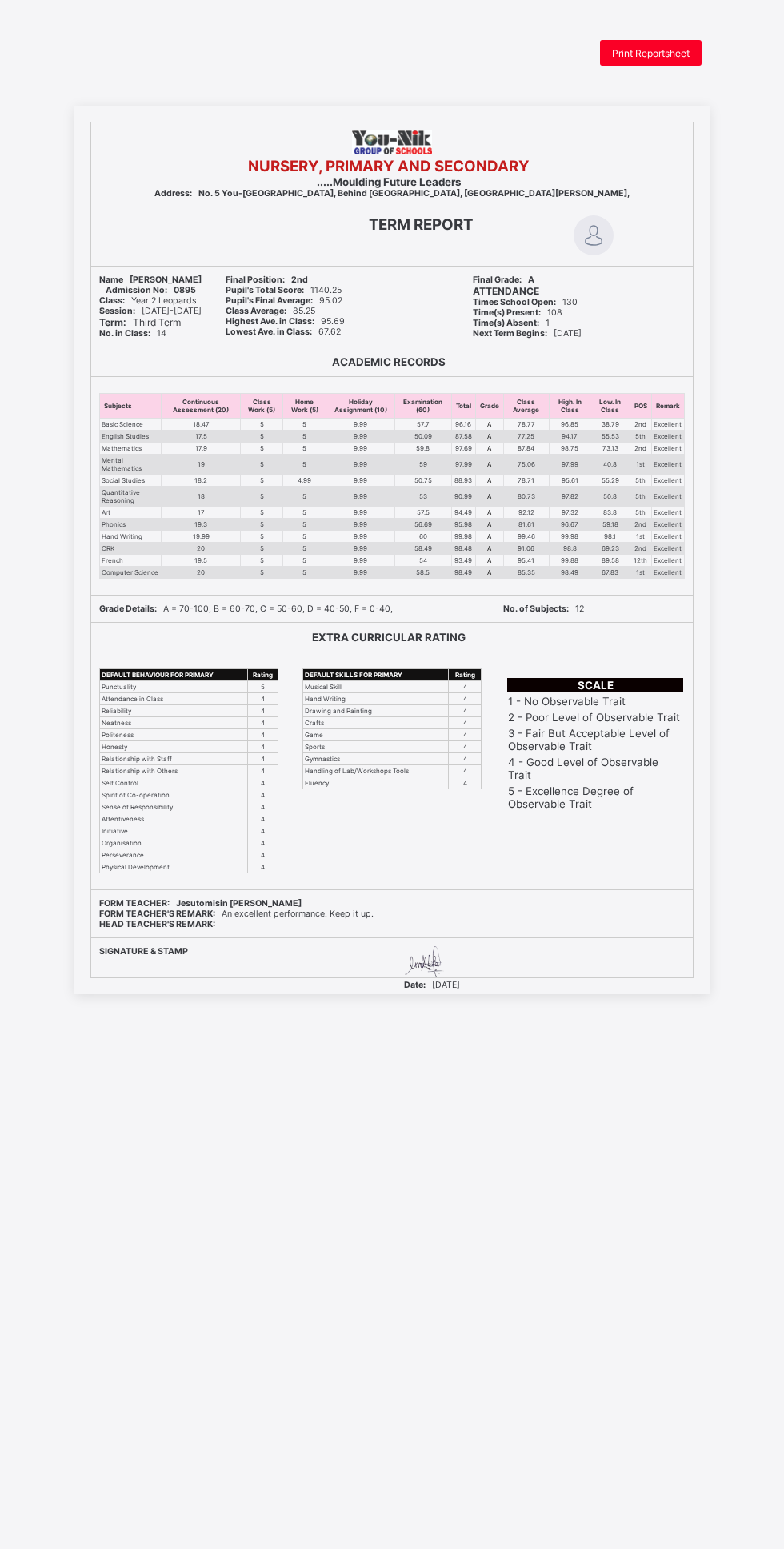
click at [70, 771] on div "NURSERY, PRIMARY AND SECONDARY .....Moulding Future Leaders Address: No. 5 You-…" at bounding box center [392, 550] width 784 height 888
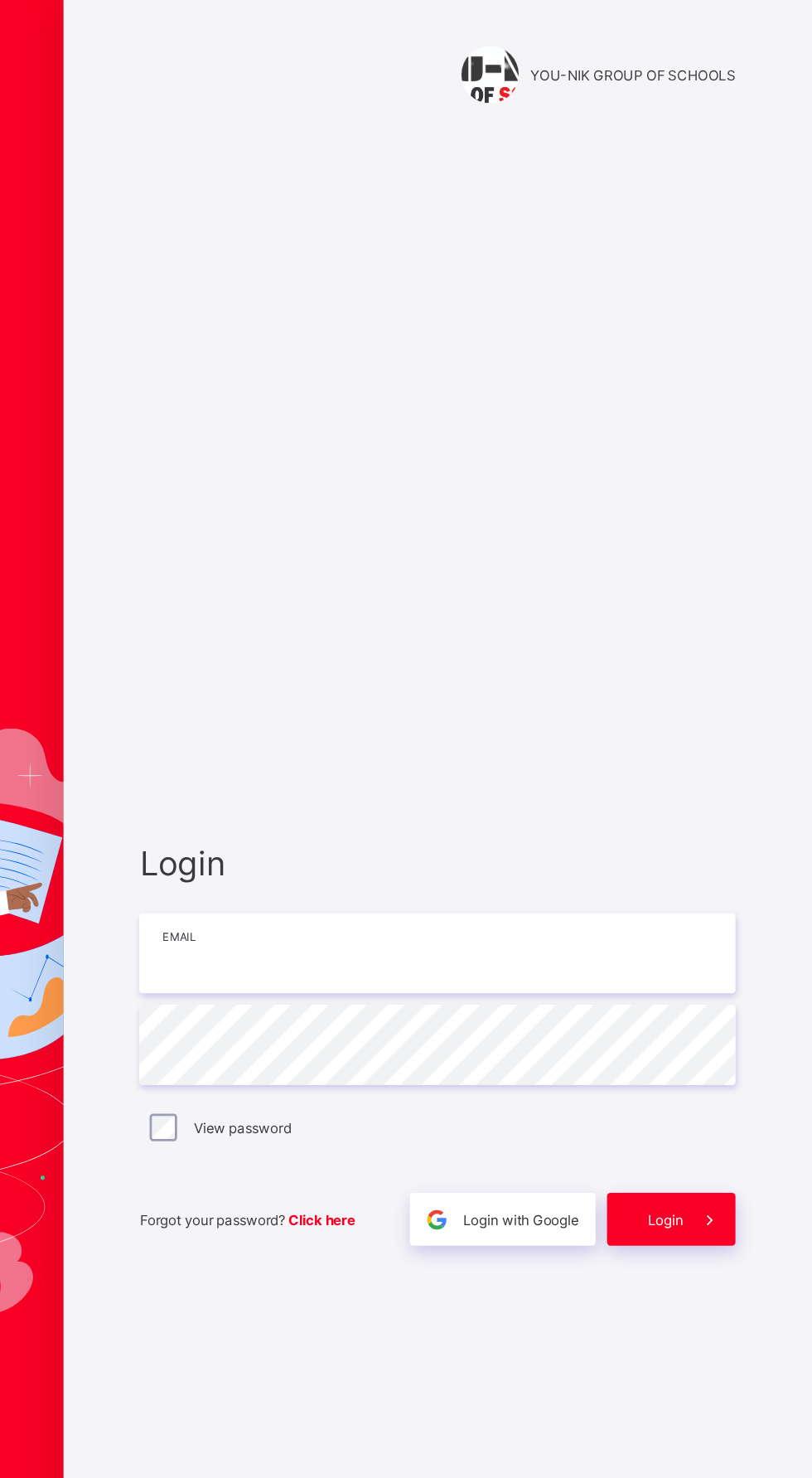
click at [432, 718] on input "email" at bounding box center [541, 689] width 431 height 58
type input "**********"
